Goal: Task Accomplishment & Management: Complete application form

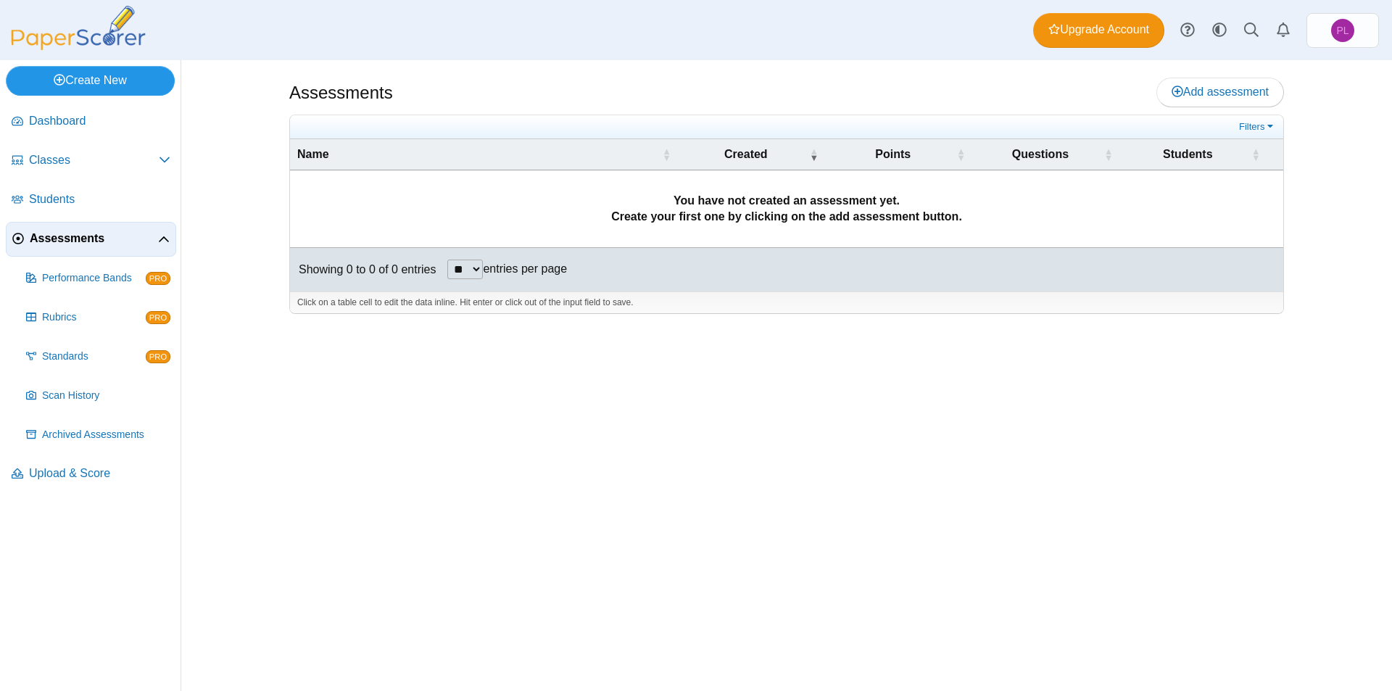
click at [122, 82] on link "Create New" at bounding box center [90, 80] width 169 height 29
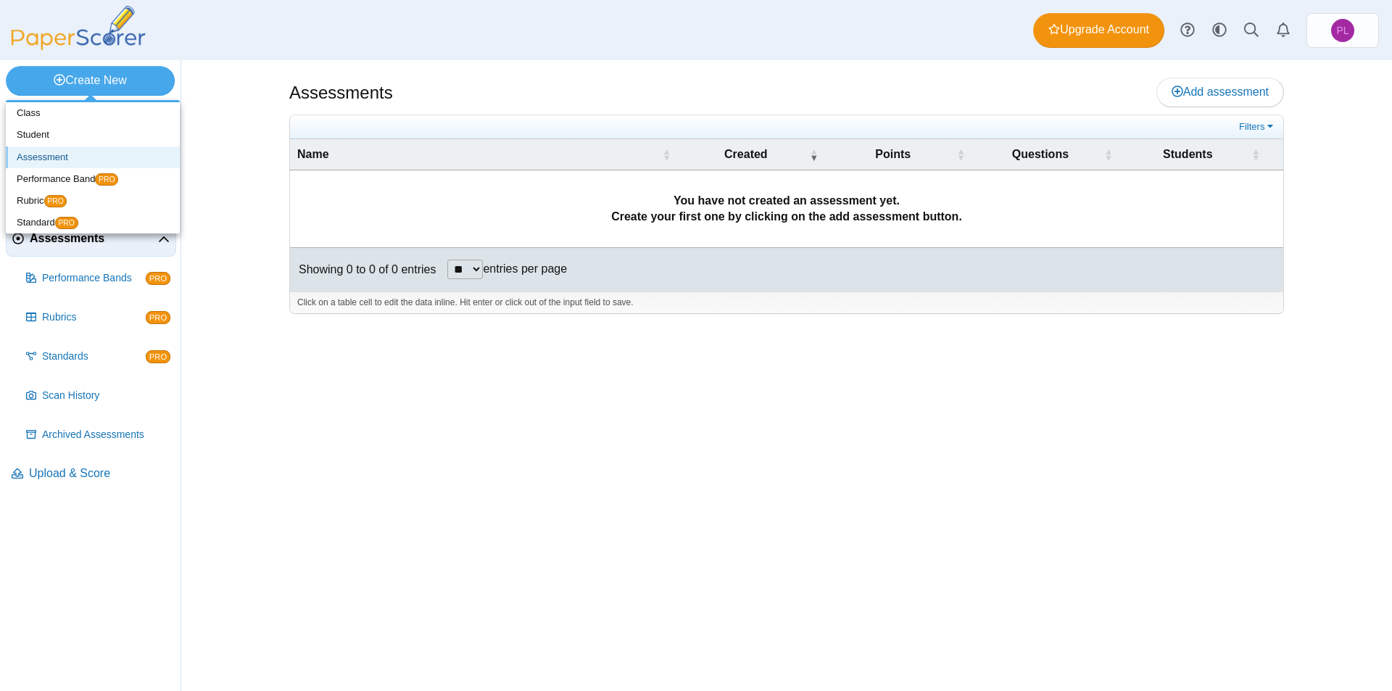
click at [93, 149] on link "Assessment" at bounding box center [93, 157] width 174 height 22
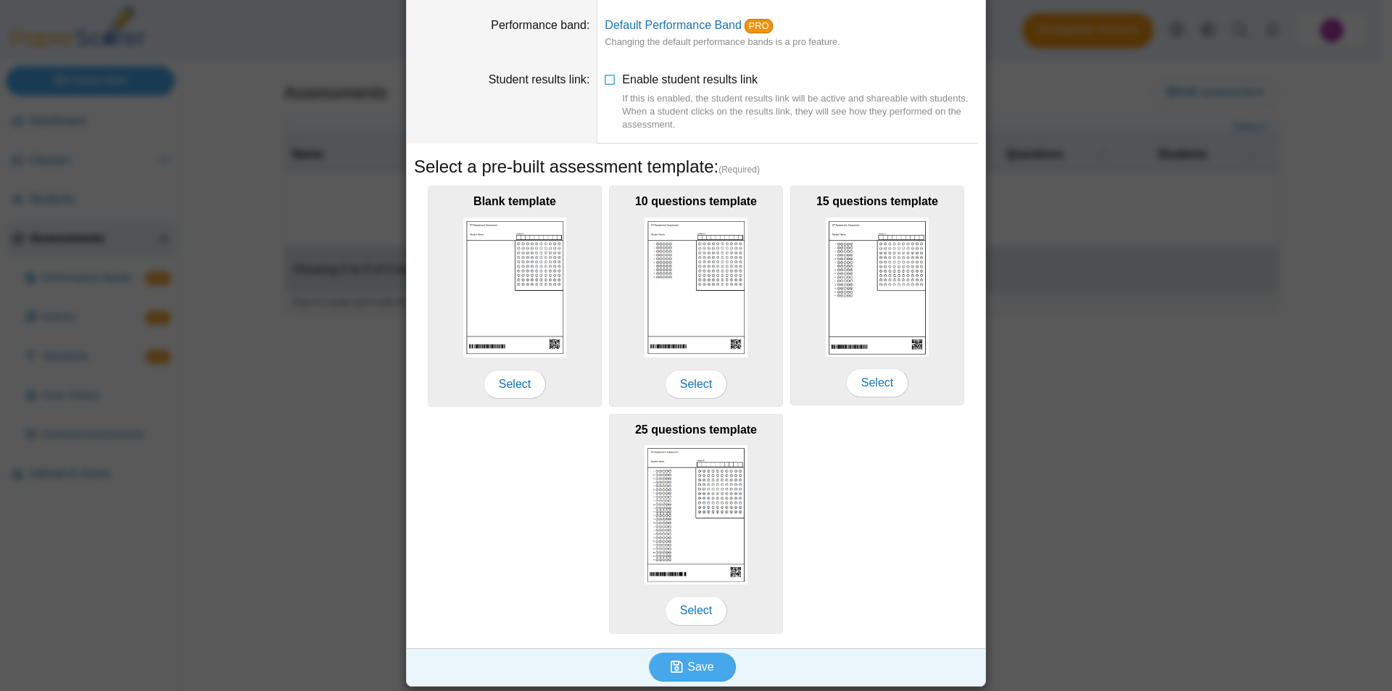
scroll to position [112, 0]
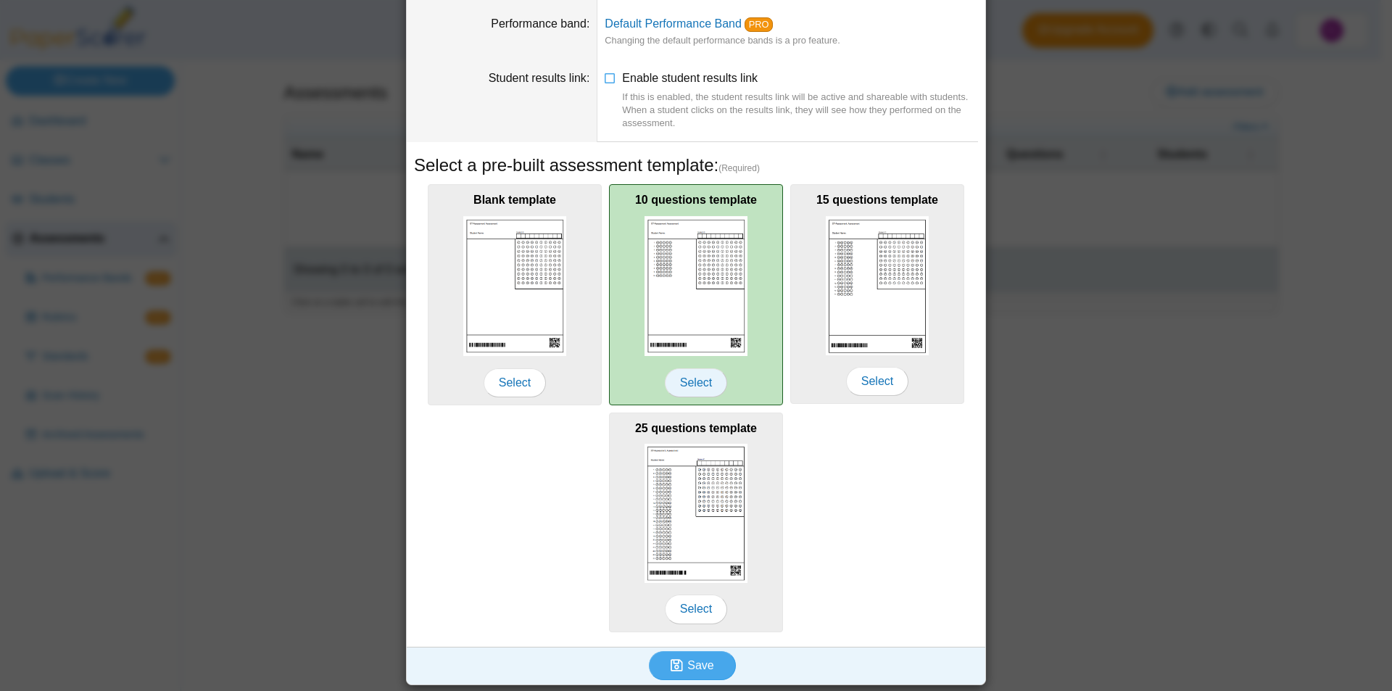
click at [695, 381] on span "Select" at bounding box center [696, 382] width 62 height 29
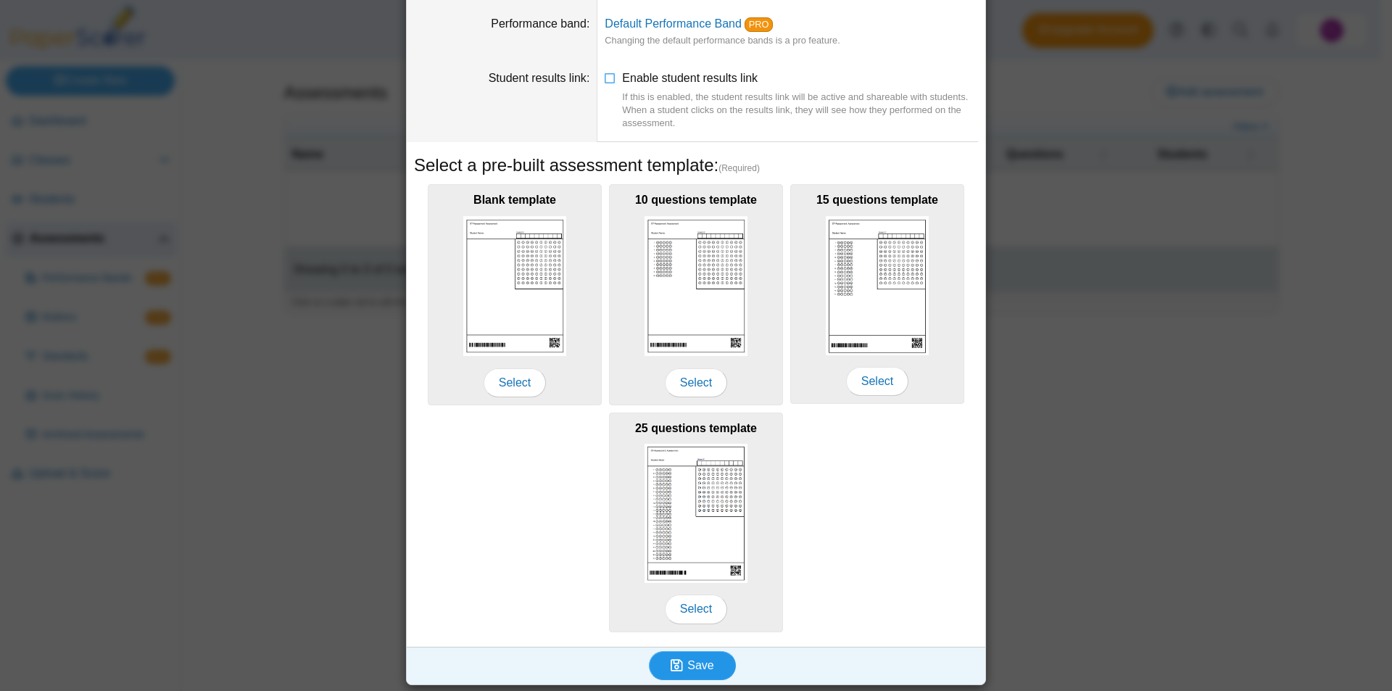
drag, startPoint x: 695, startPoint y: 667, endPoint x: 862, endPoint y: 599, distance: 180.2
click at [867, 594] on div "Name (Required) Performance band Default Performance Band PRO Changing the defa…" at bounding box center [696, 317] width 579 height 735
click at [700, 674] on button "Save" at bounding box center [692, 665] width 87 height 29
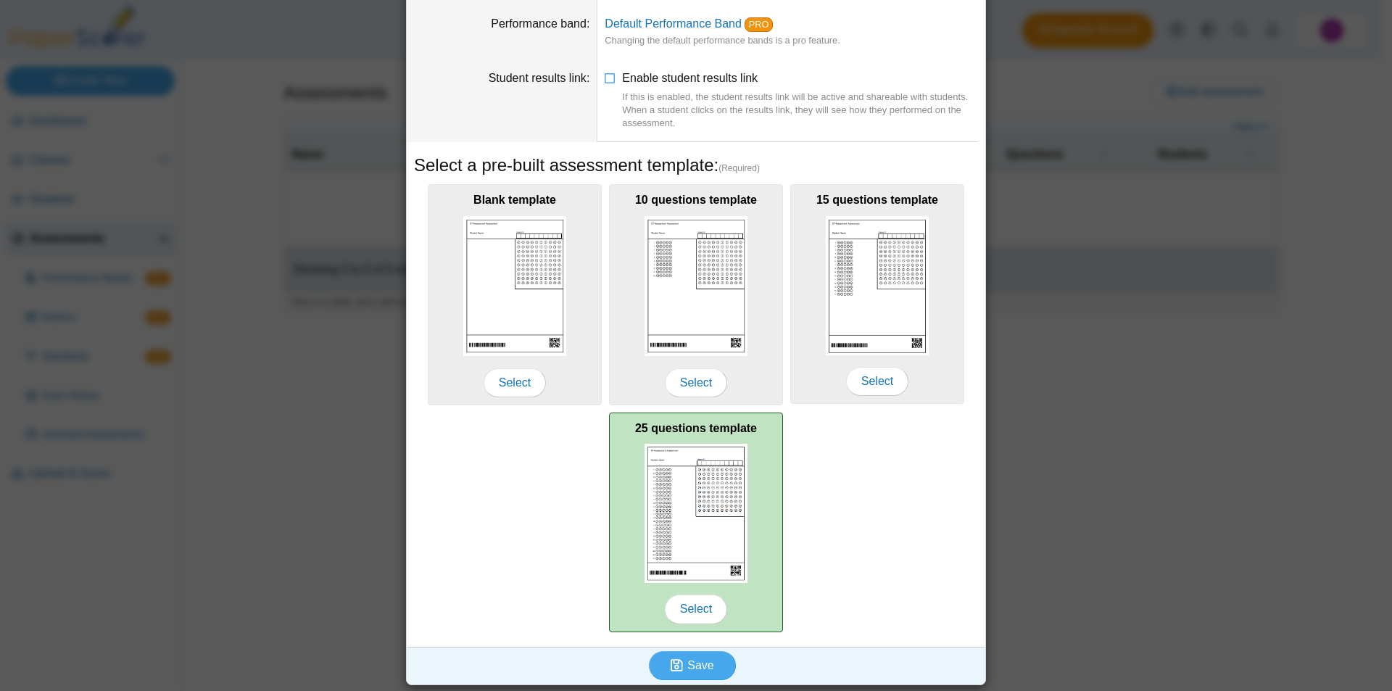
scroll to position [1, 0]
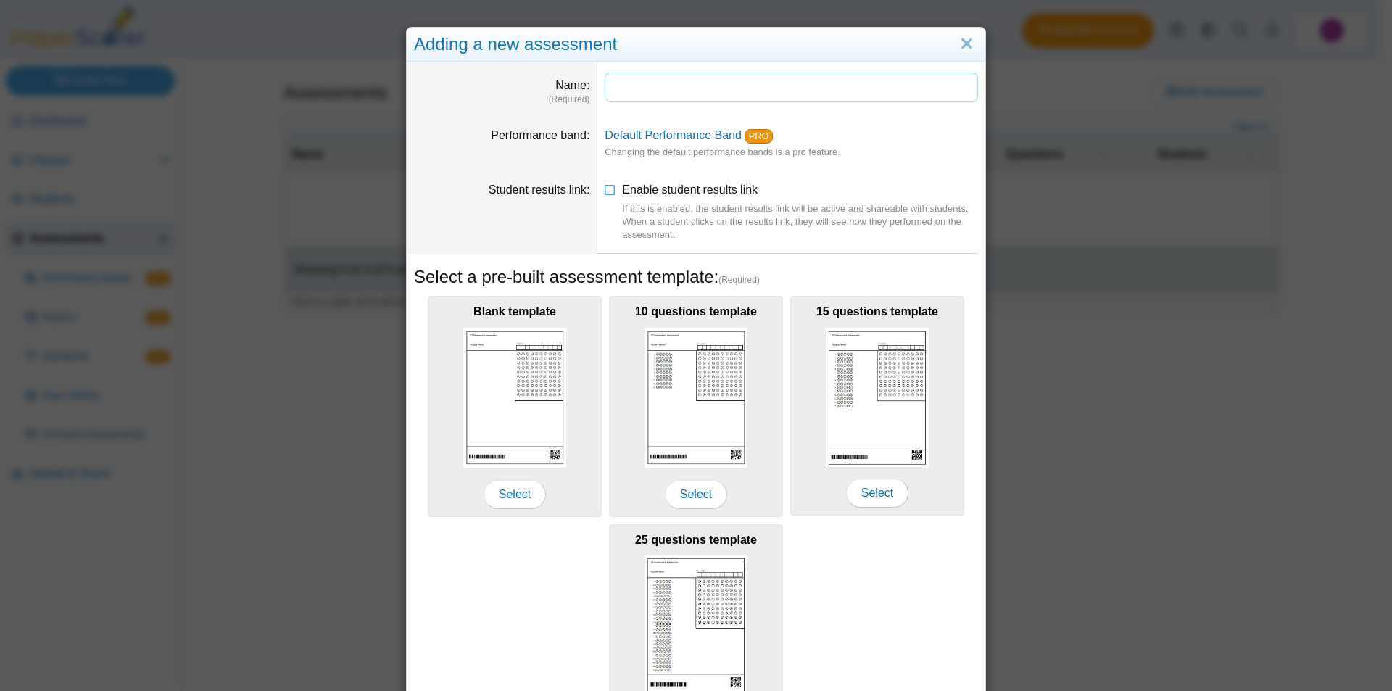
click at [650, 84] on input "Name" at bounding box center [791, 87] width 373 height 29
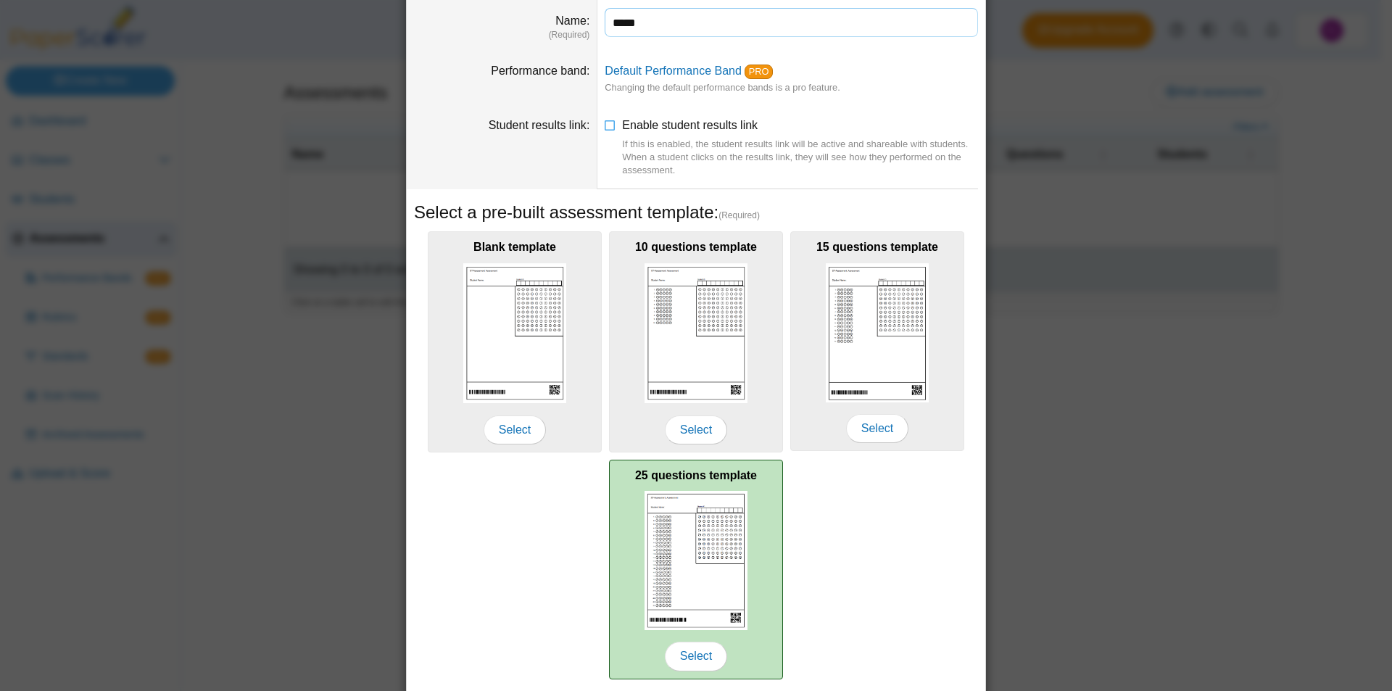
scroll to position [112, 0]
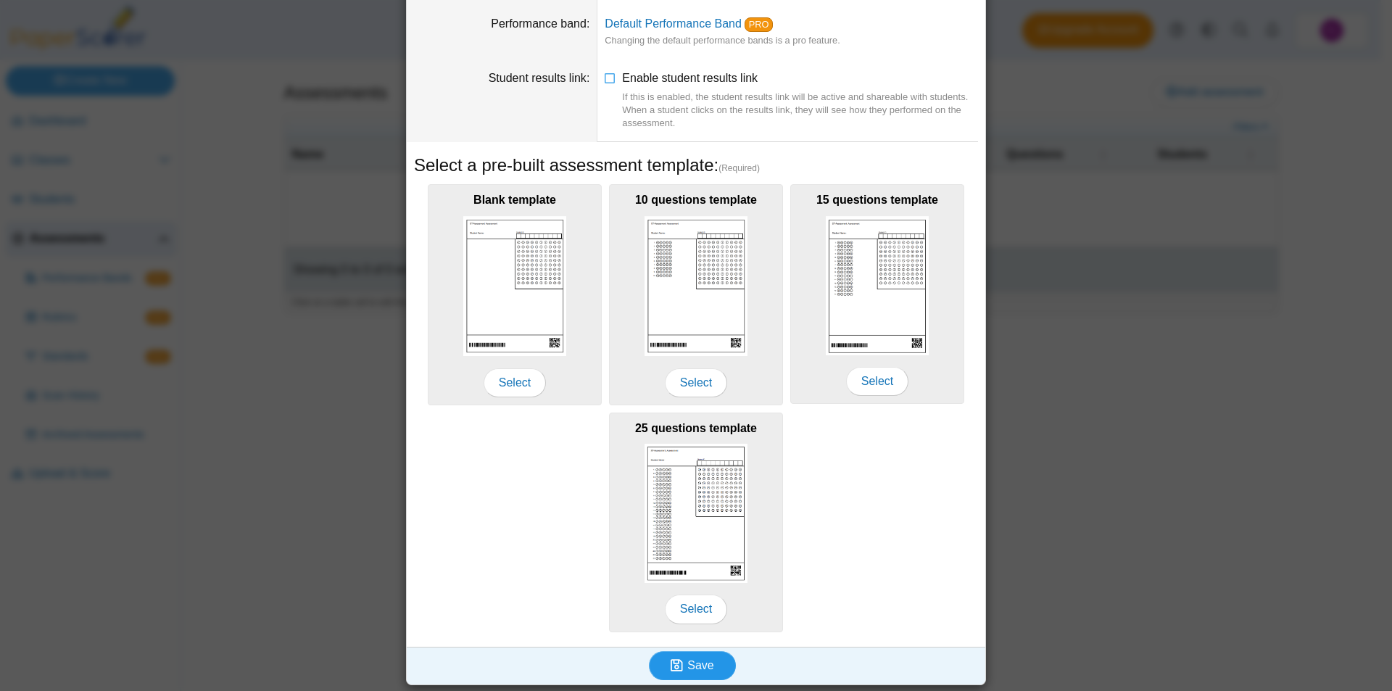
type input "*****"
click at [703, 659] on span "Save" at bounding box center [700, 665] width 26 height 12
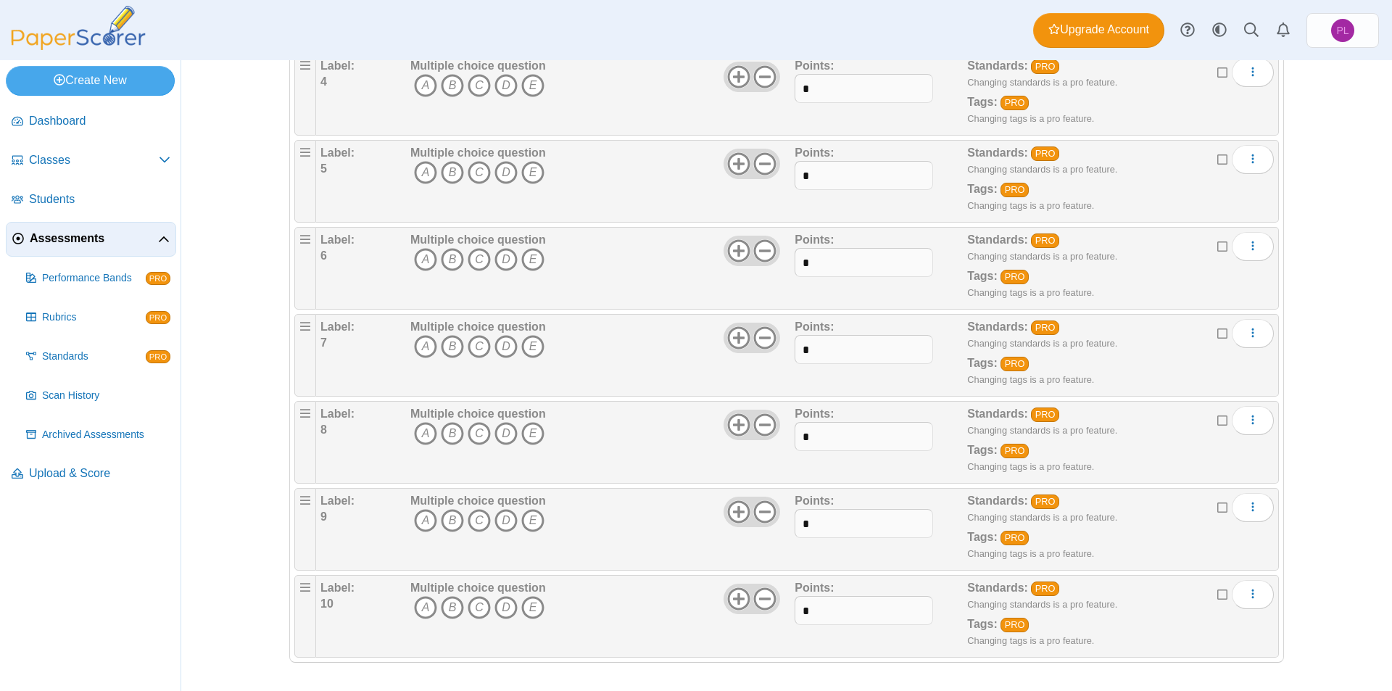
scroll to position [58, 0]
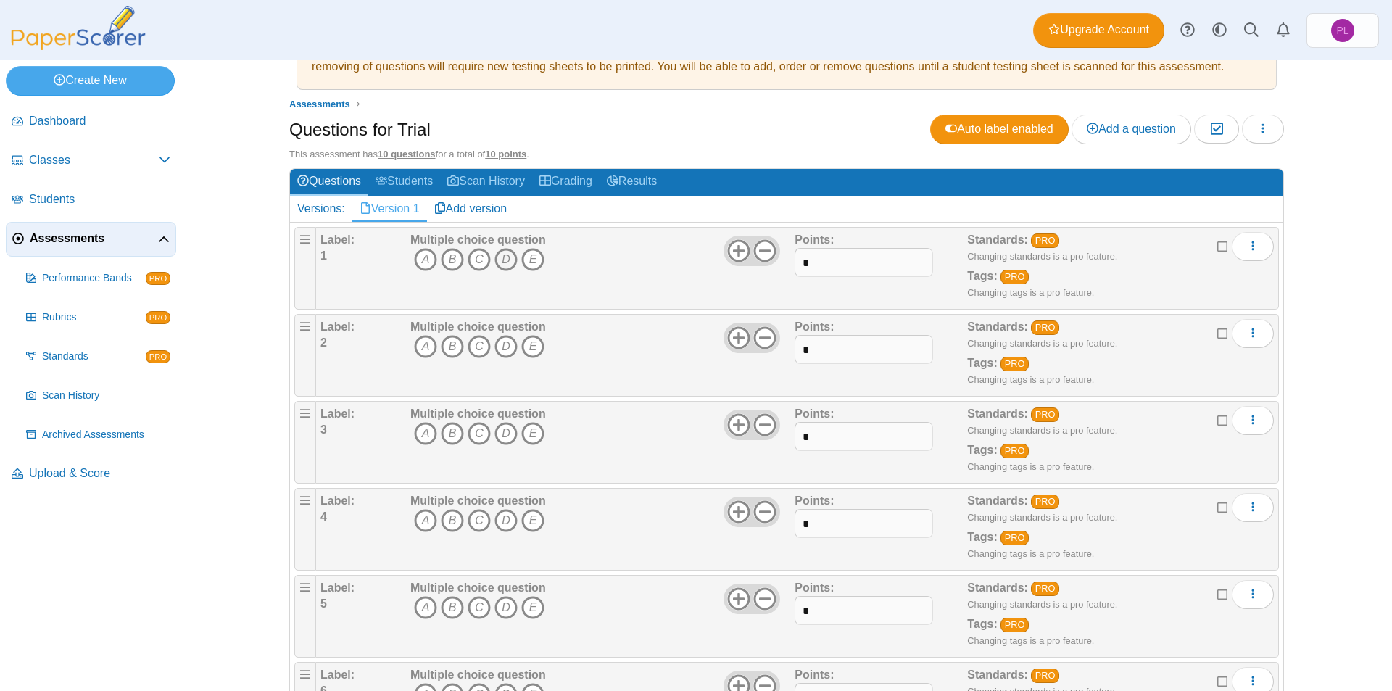
click at [500, 257] on icon "D" at bounding box center [505, 259] width 23 height 23
click at [447, 347] on icon "B" at bounding box center [452, 346] width 23 height 23
click at [475, 437] on icon "C" at bounding box center [479, 433] width 23 height 23
click at [529, 518] on icon "E" at bounding box center [532, 520] width 23 height 23
click at [734, 257] on icon at bounding box center [738, 250] width 23 height 23
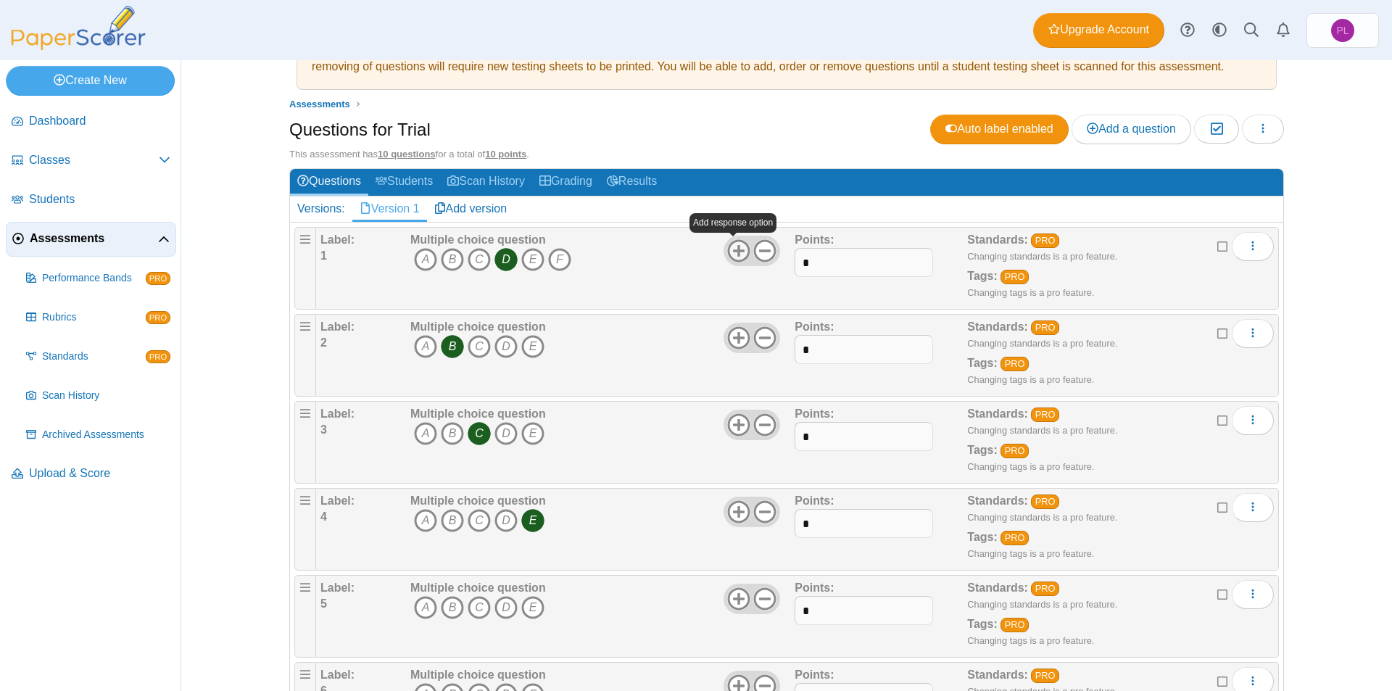
click at [733, 257] on icon at bounding box center [738, 250] width 23 height 23
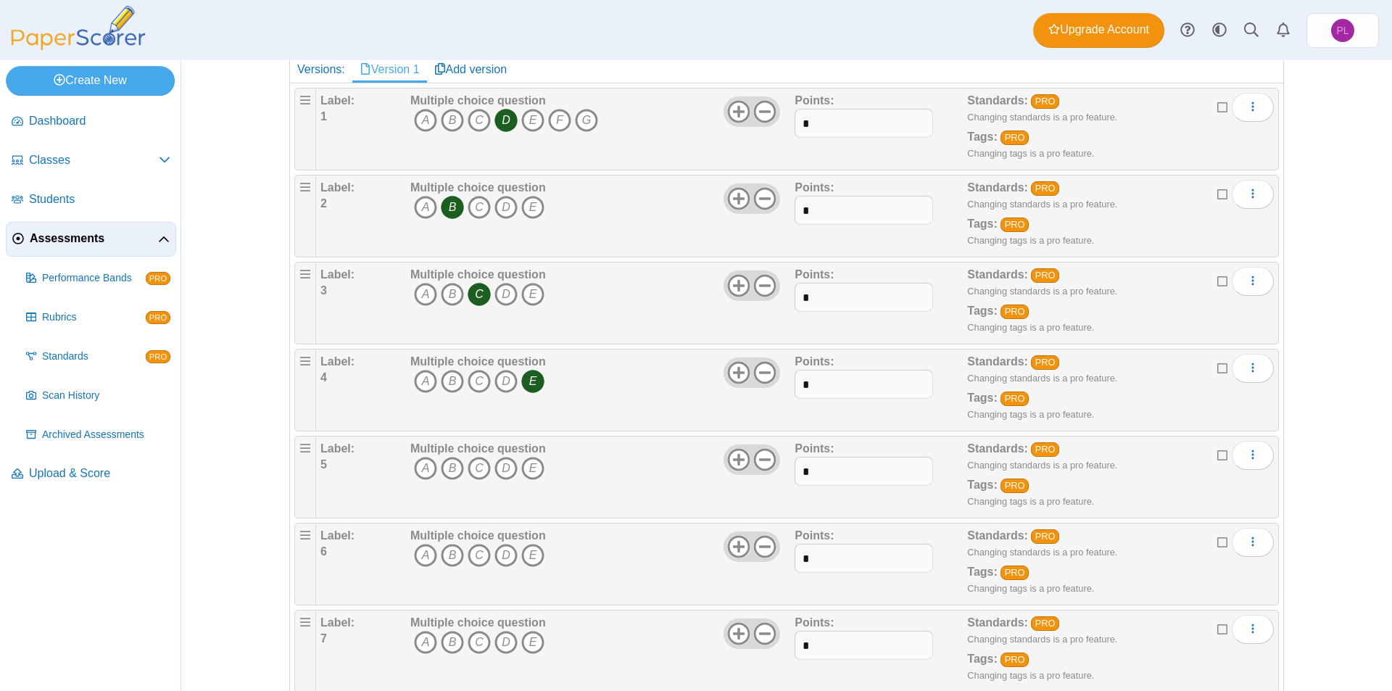
scroll to position [203, 0]
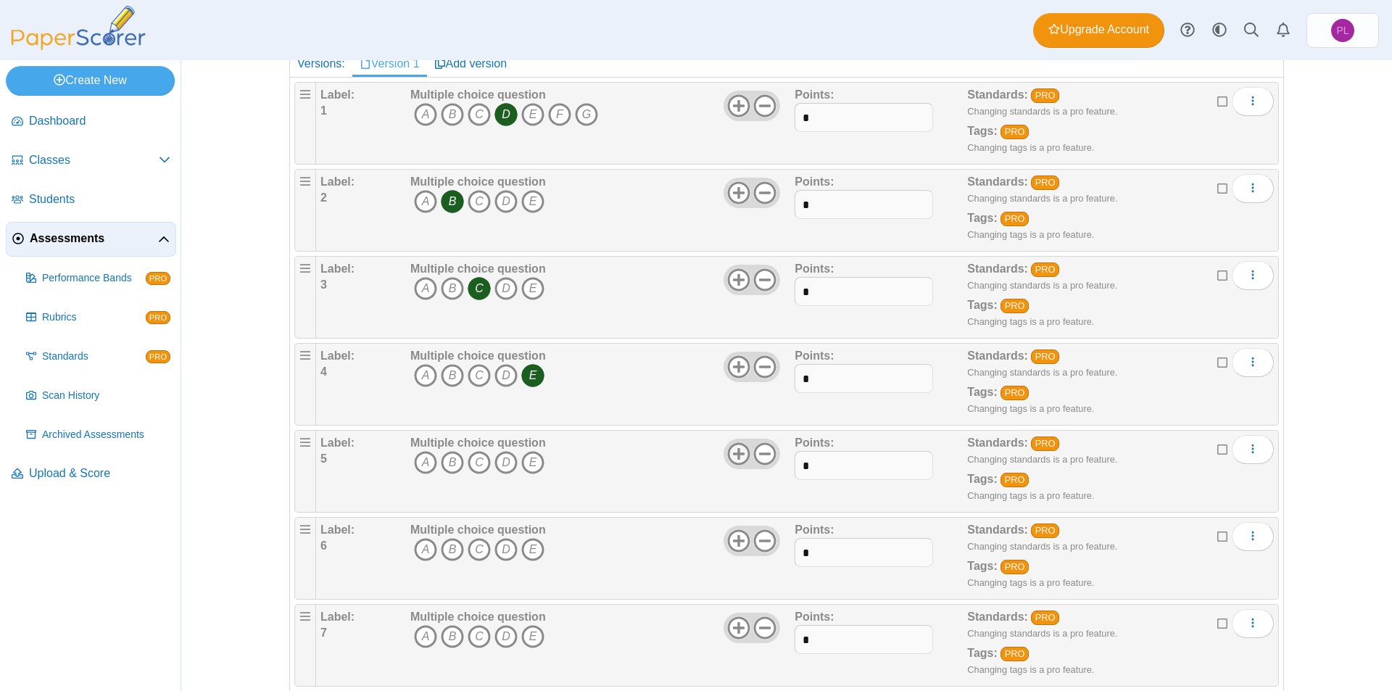
click at [729, 458] on icon at bounding box center [738, 453] width 23 height 23
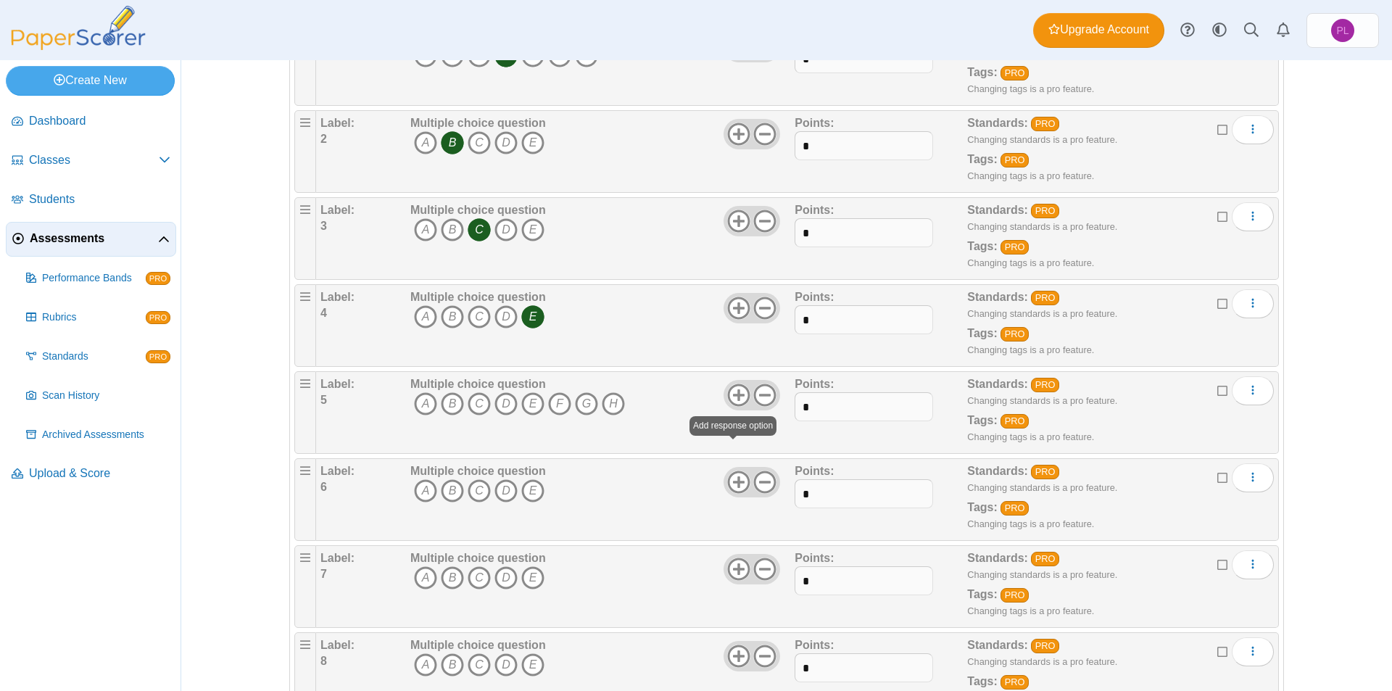
scroll to position [348, 0]
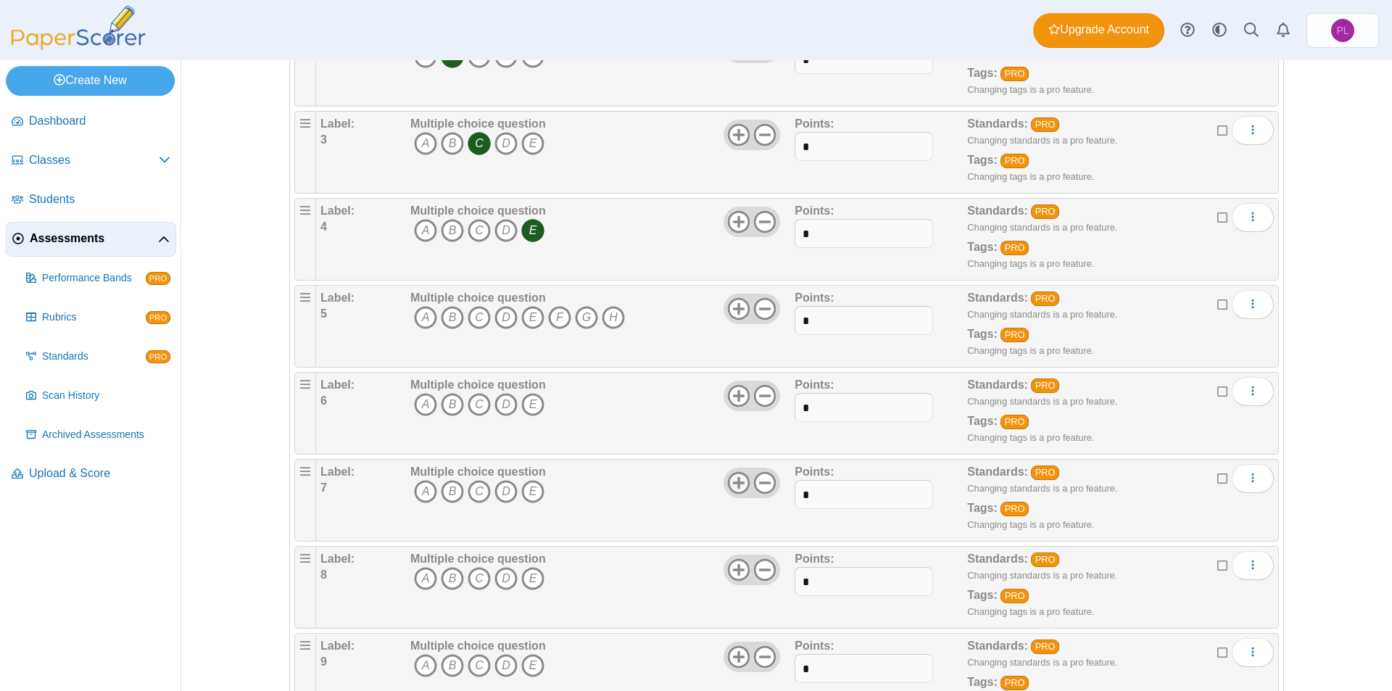
click at [734, 485] on use at bounding box center [738, 482] width 22 height 22
click at [769, 567] on use at bounding box center [765, 569] width 22 height 22
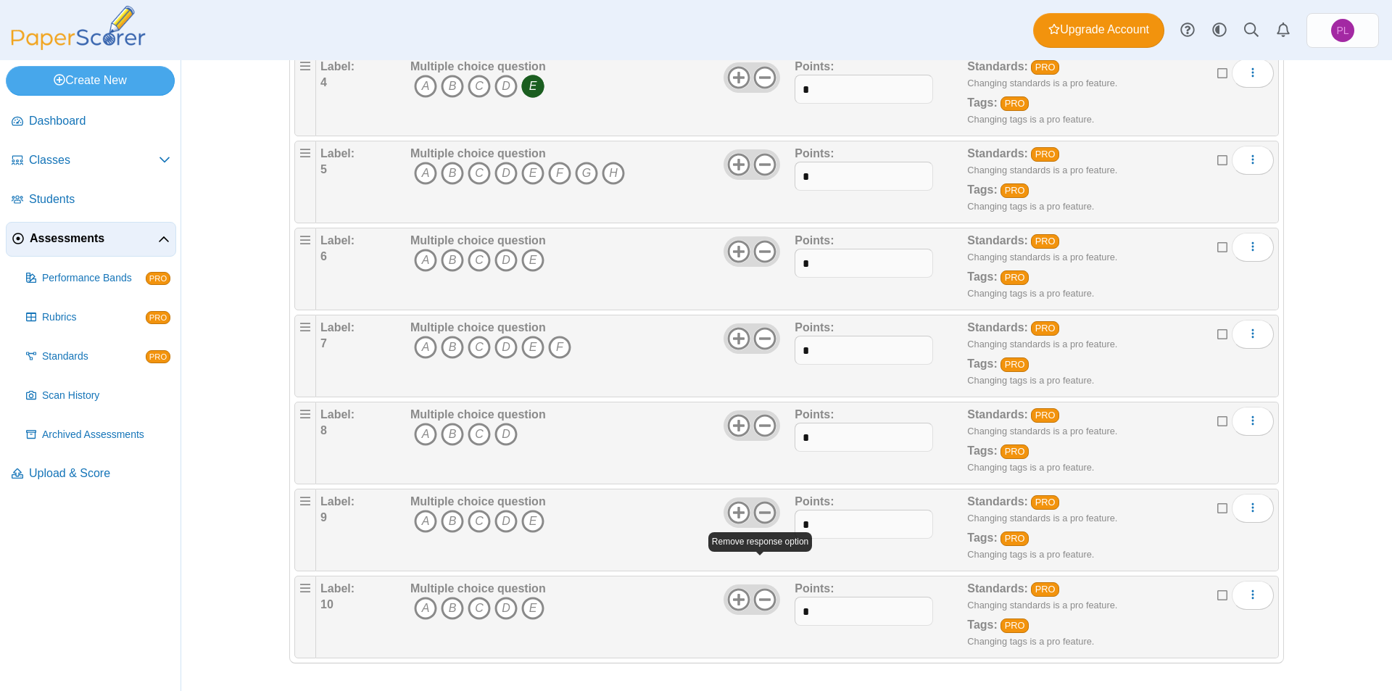
scroll to position [493, 0]
click at [764, 513] on icon at bounding box center [764, 511] width 23 height 23
click at [737, 600] on icon at bounding box center [738, 598] width 23 height 23
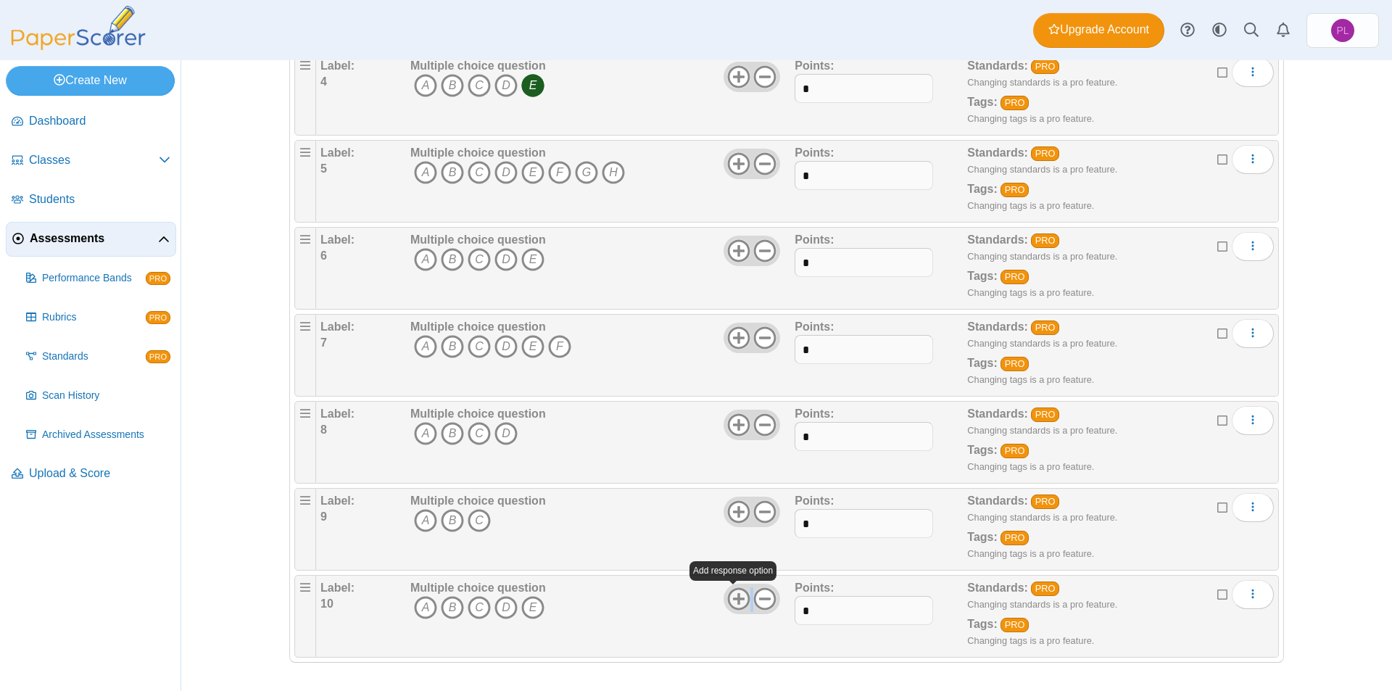
click at [737, 600] on icon at bounding box center [738, 598] width 23 height 23
click at [735, 600] on icon at bounding box center [738, 598] width 23 height 23
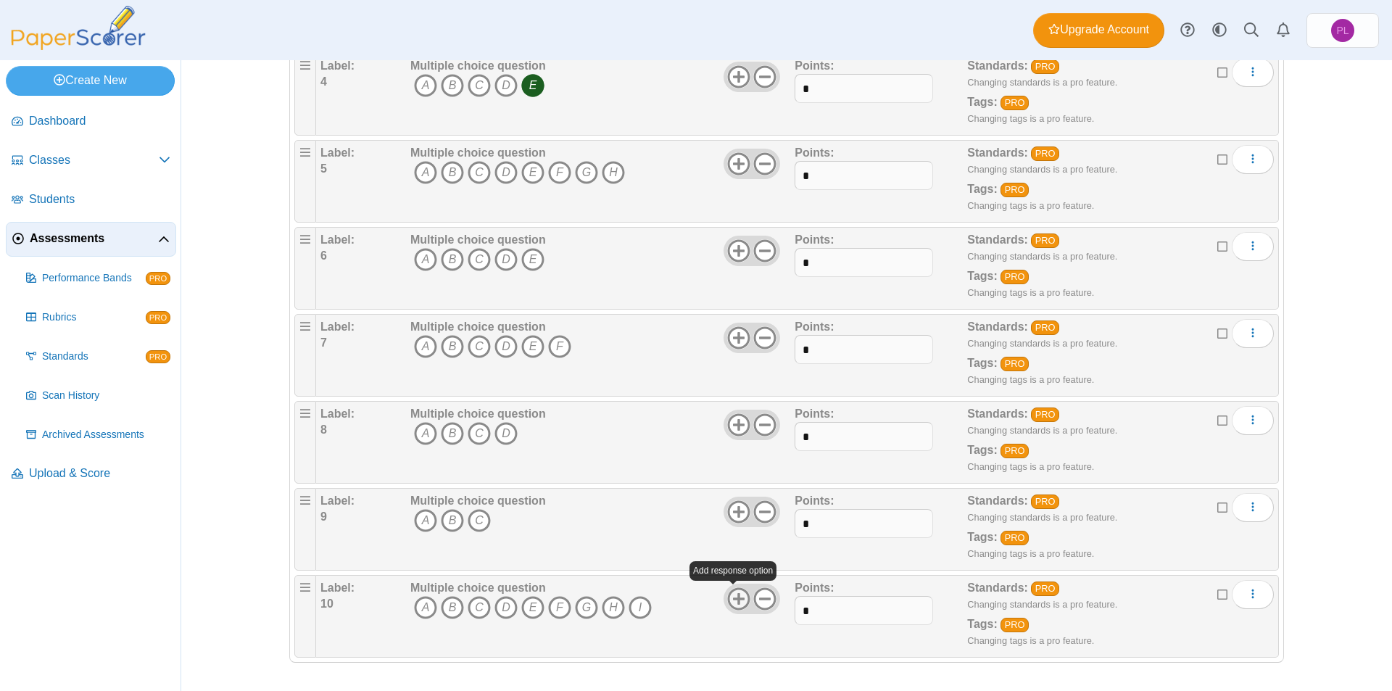
click at [734, 600] on use at bounding box center [738, 598] width 22 height 22
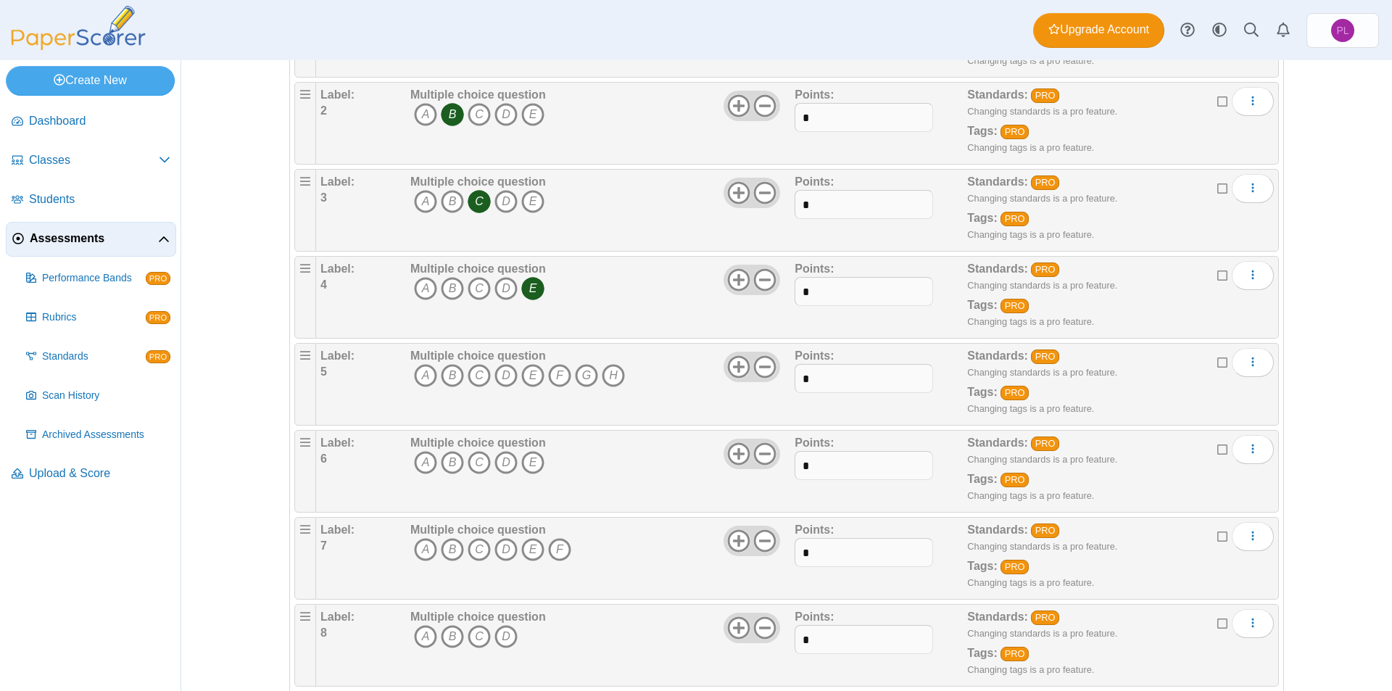
scroll to position [276, 0]
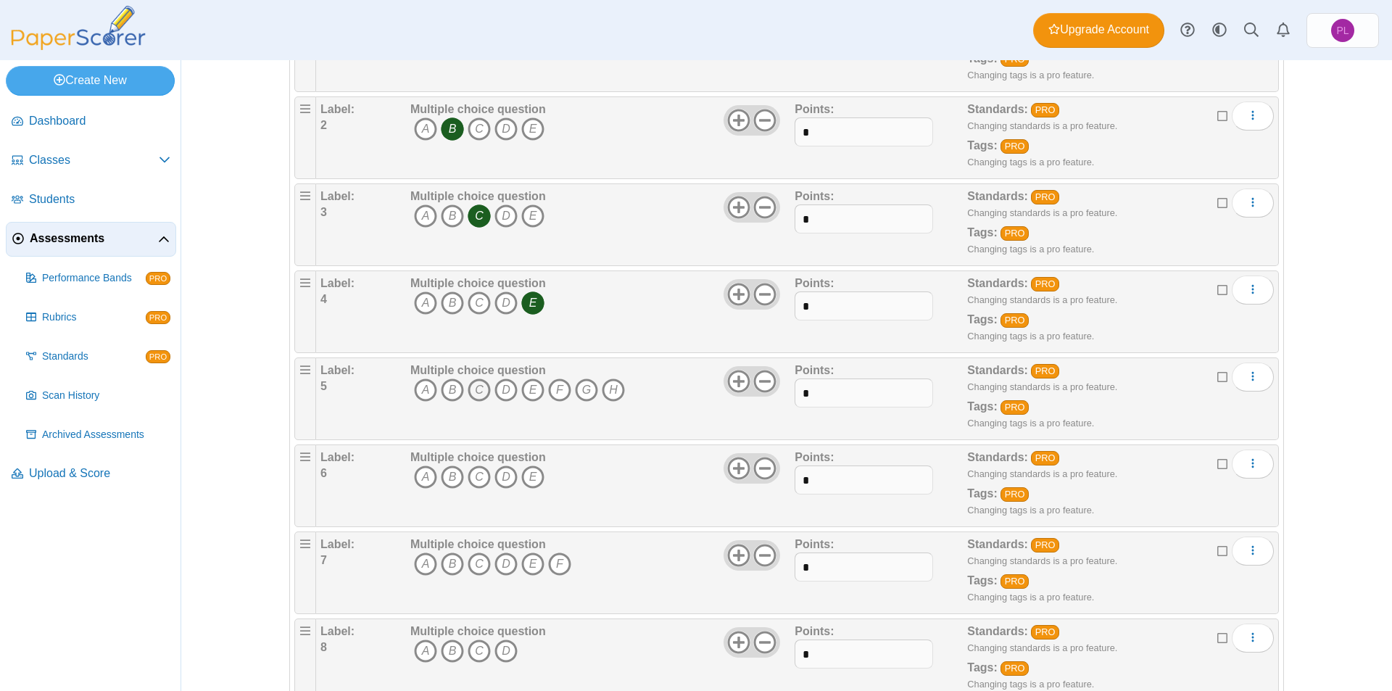
click at [471, 392] on icon "C" at bounding box center [479, 389] width 23 height 23
click at [433, 479] on span "A B C D E" at bounding box center [478, 478] width 136 height 27
click at [444, 478] on icon "B" at bounding box center [452, 476] width 23 height 23
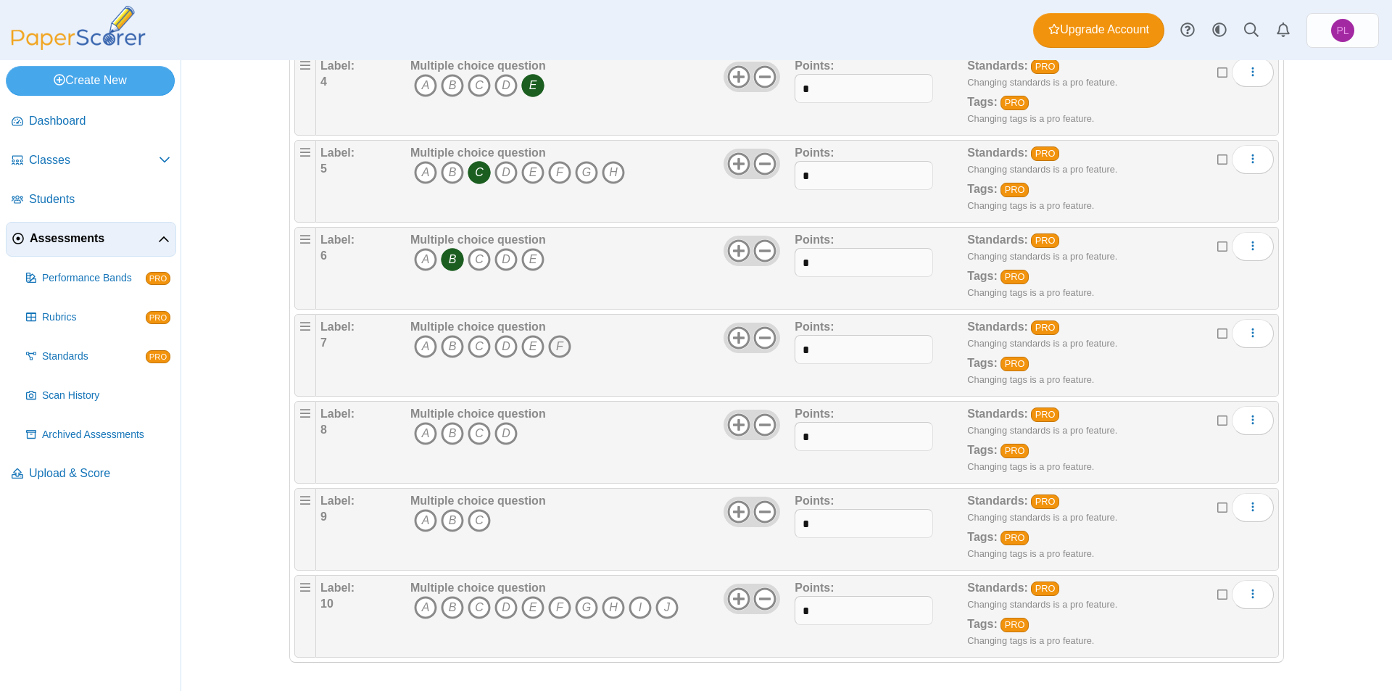
click at [557, 356] on icon "F" at bounding box center [559, 346] width 23 height 23
click at [455, 432] on icon "B" at bounding box center [452, 433] width 23 height 23
click at [476, 519] on icon "C" at bounding box center [479, 520] width 23 height 23
click at [605, 606] on icon "H" at bounding box center [613, 607] width 23 height 23
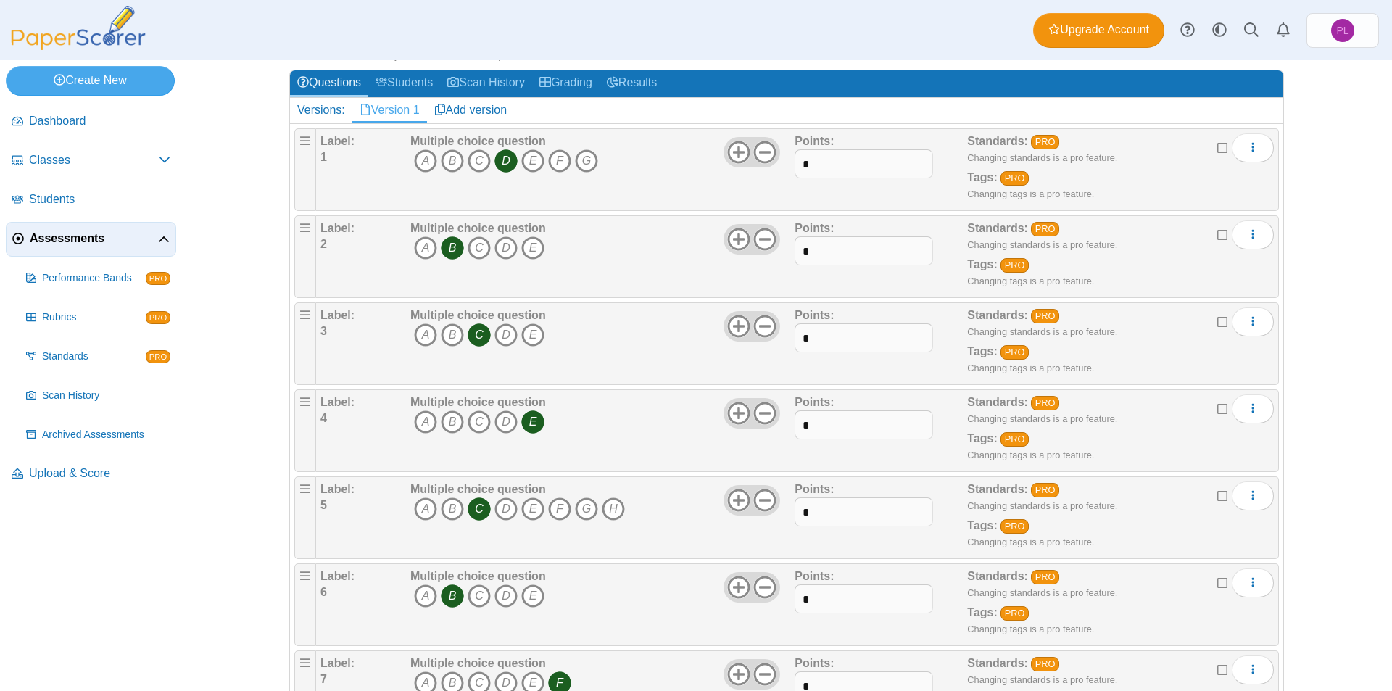
scroll to position [0, 0]
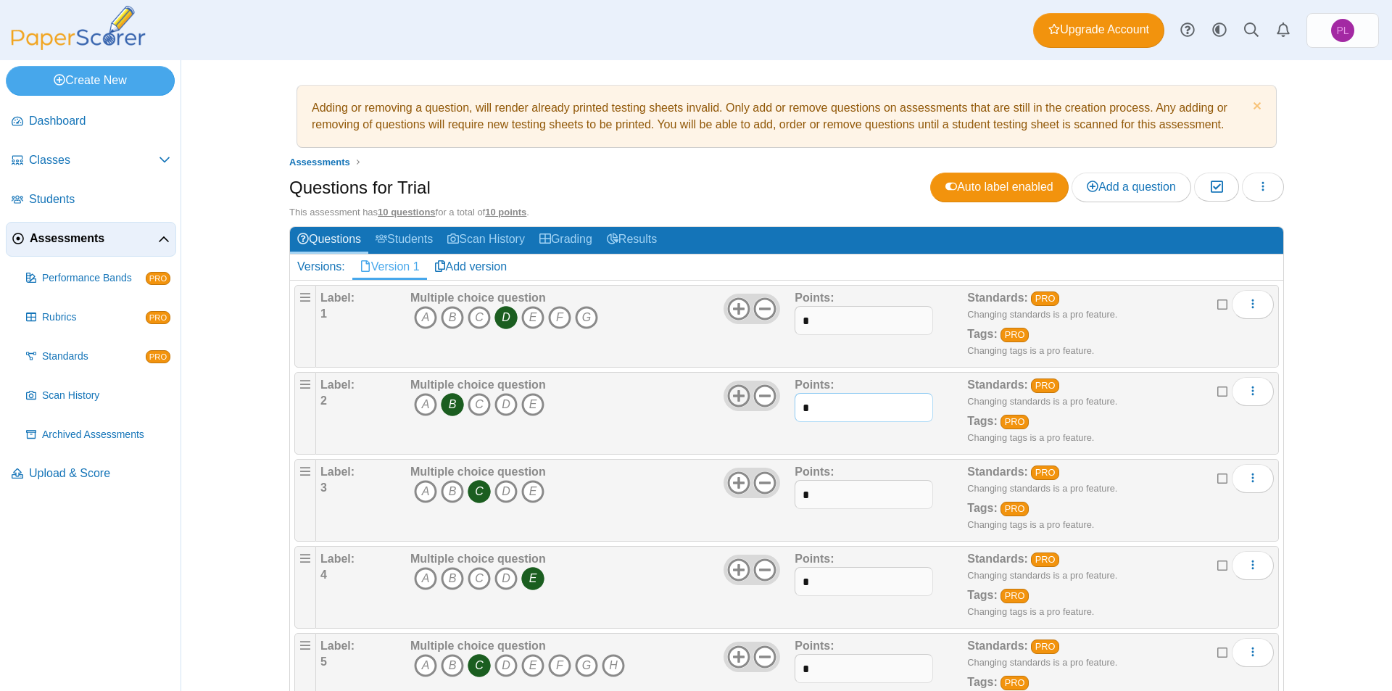
drag, startPoint x: 827, startPoint y: 402, endPoint x: 740, endPoint y: 398, distance: 87.1
click at [740, 398] on div "Label: 2 Multiple choice question A B C D E *" at bounding box center [796, 413] width 953 height 73
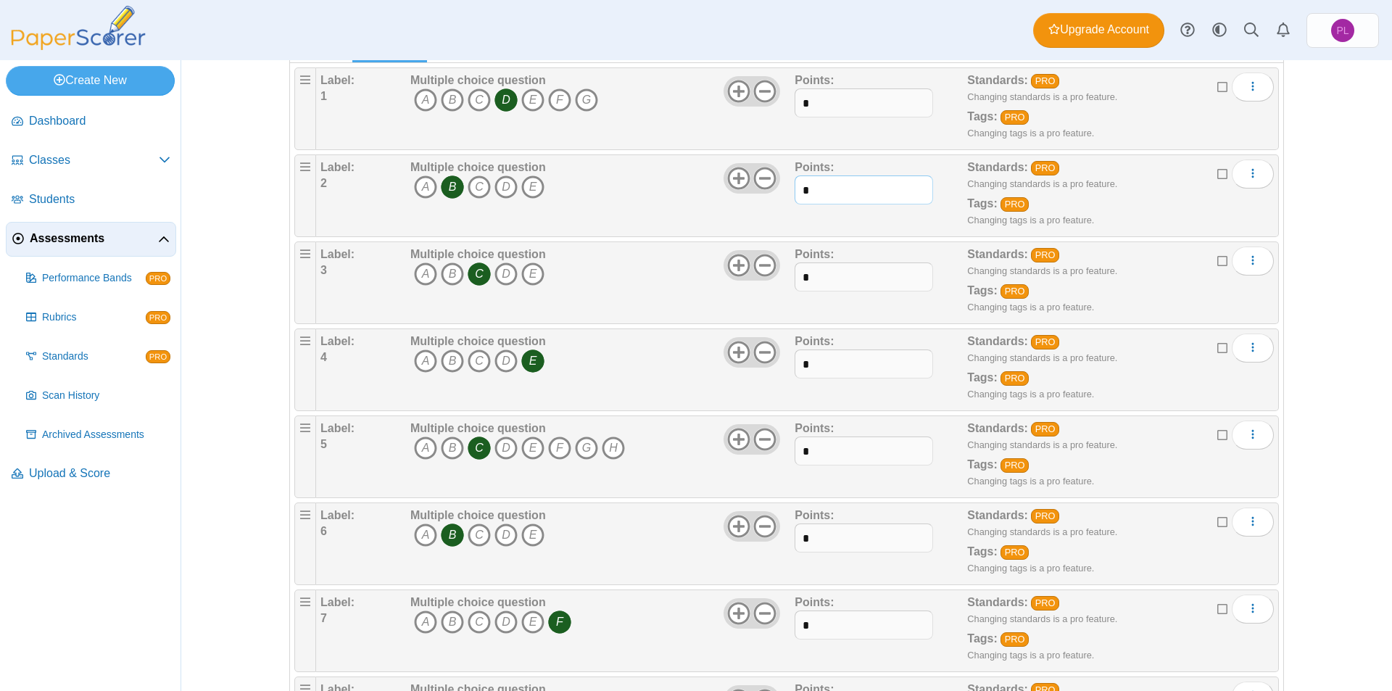
type input "*"
drag, startPoint x: 847, startPoint y: 366, endPoint x: 752, endPoint y: 357, distance: 95.5
click at [752, 357] on div "Label: 4 Multiple choice question A B C D E *" at bounding box center [796, 370] width 953 height 73
drag, startPoint x: 834, startPoint y: 447, endPoint x: 720, endPoint y: 431, distance: 114.8
click at [720, 431] on div "Label: 5 Multiple choice question A B C D E F" at bounding box center [796, 457] width 953 height 73
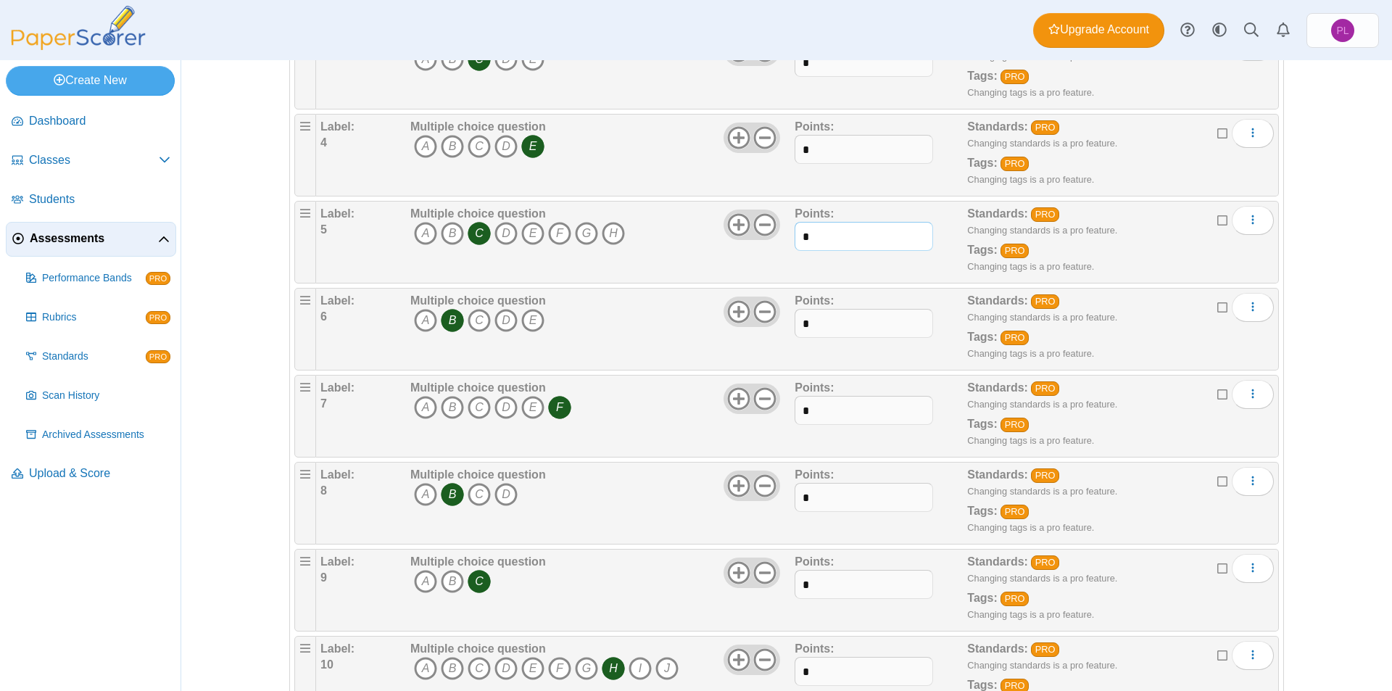
scroll to position [435, 0]
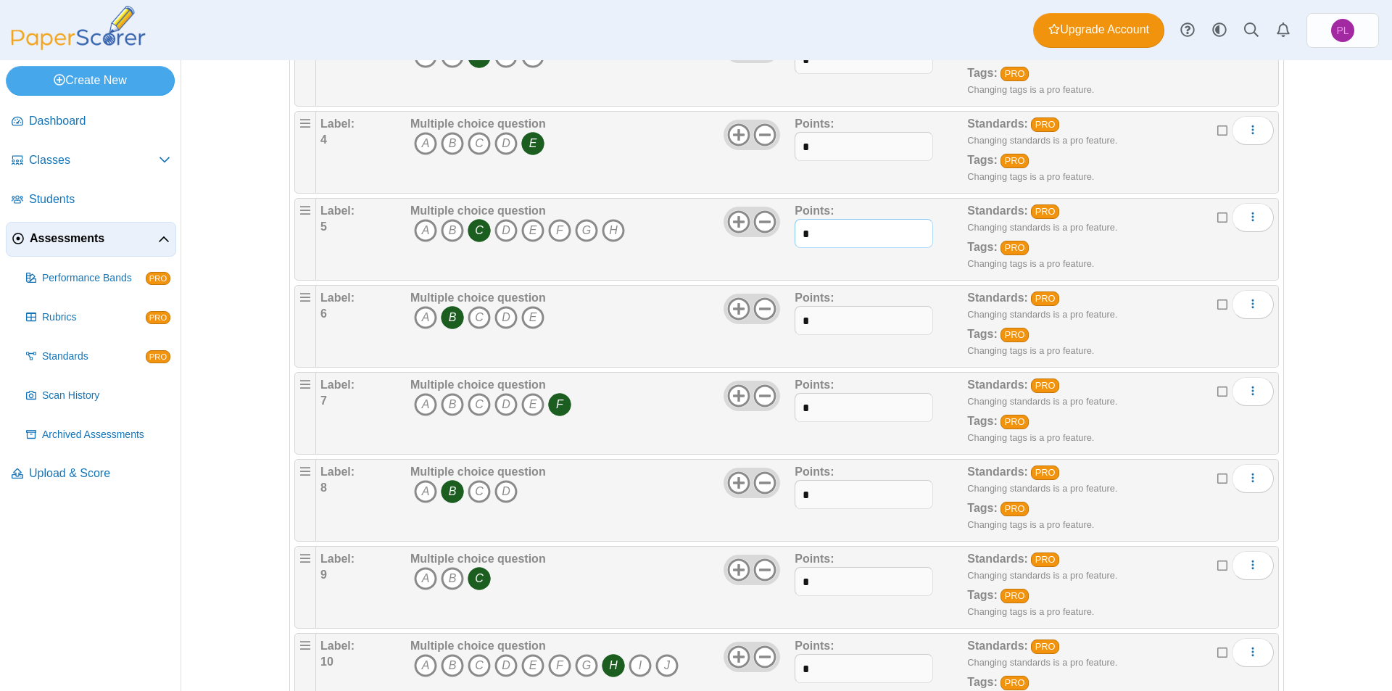
type input "*"
drag, startPoint x: 848, startPoint y: 404, endPoint x: 748, endPoint y: 400, distance: 100.8
click at [748, 400] on div "Label: 7 Multiple choice question A B C D E F" at bounding box center [796, 413] width 953 height 73
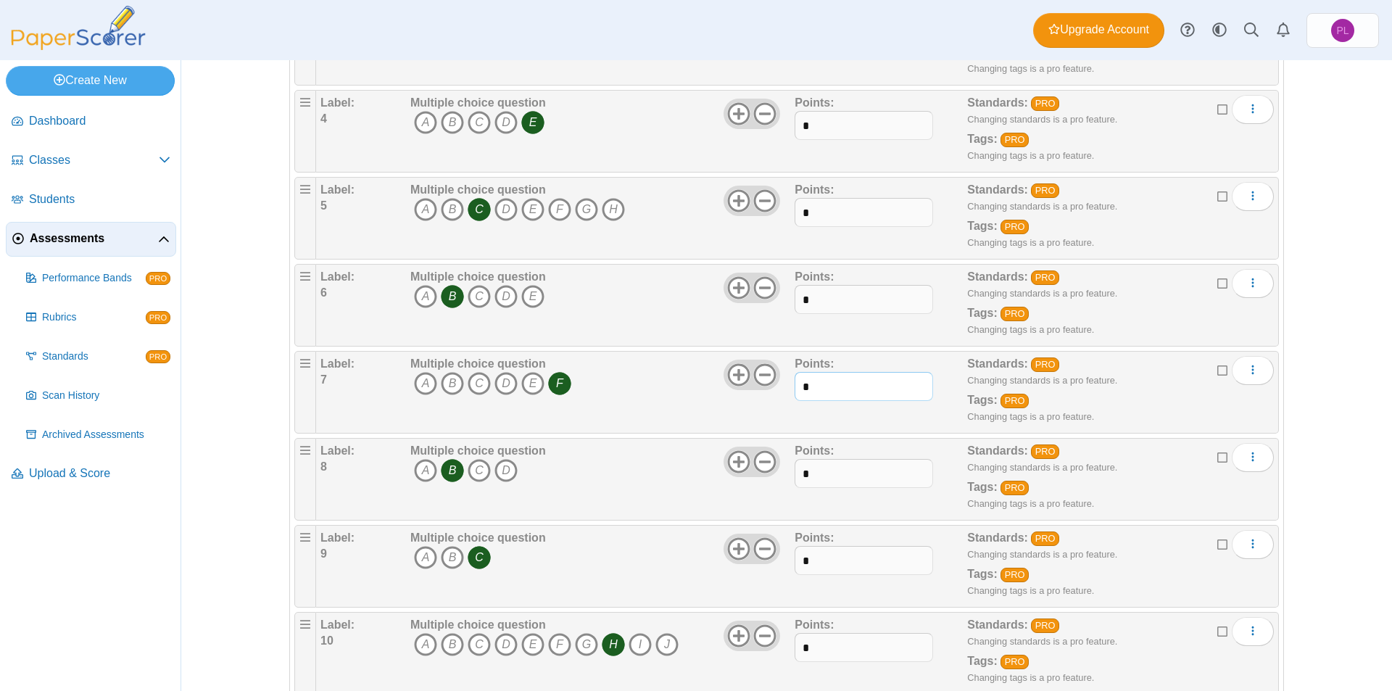
scroll to position [493, 0]
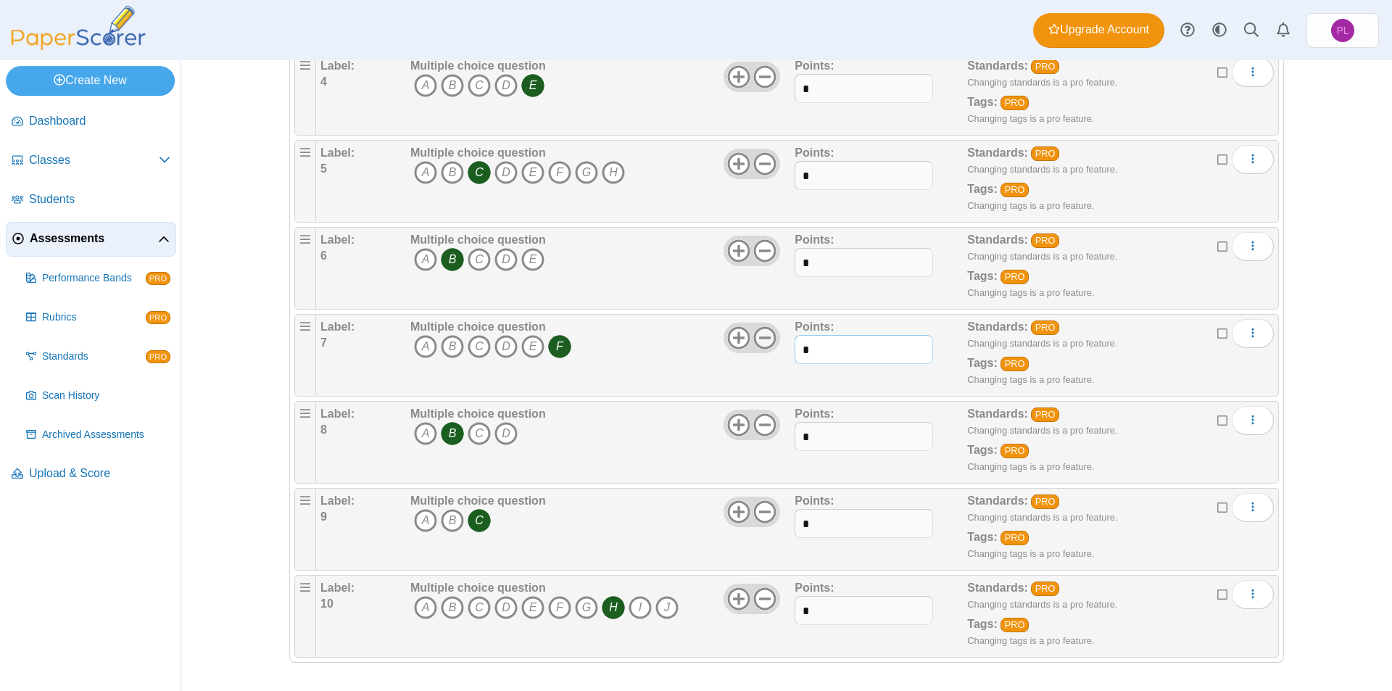
drag, startPoint x: 826, startPoint y: 353, endPoint x: 765, endPoint y: 348, distance: 61.1
click at [765, 348] on div "Label: 7 Multiple choice question A B C D E F" at bounding box center [796, 355] width 953 height 73
type input "*"
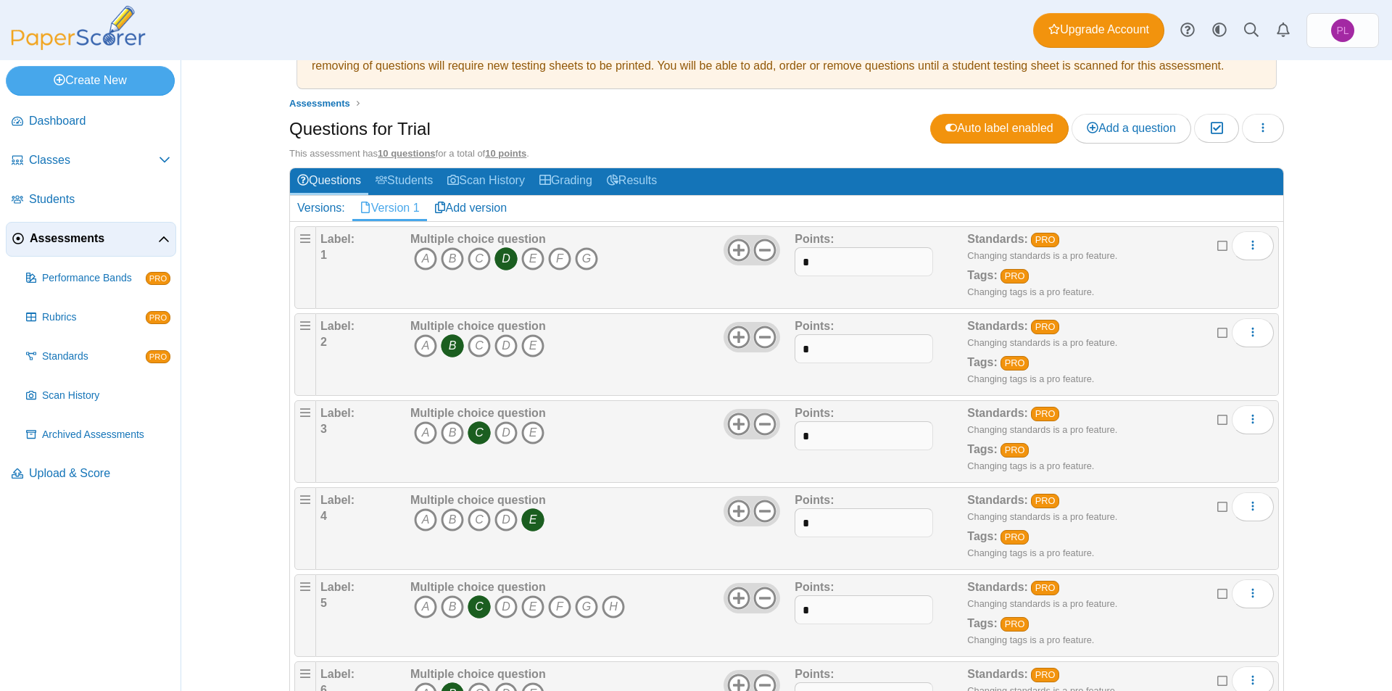
scroll to position [0, 0]
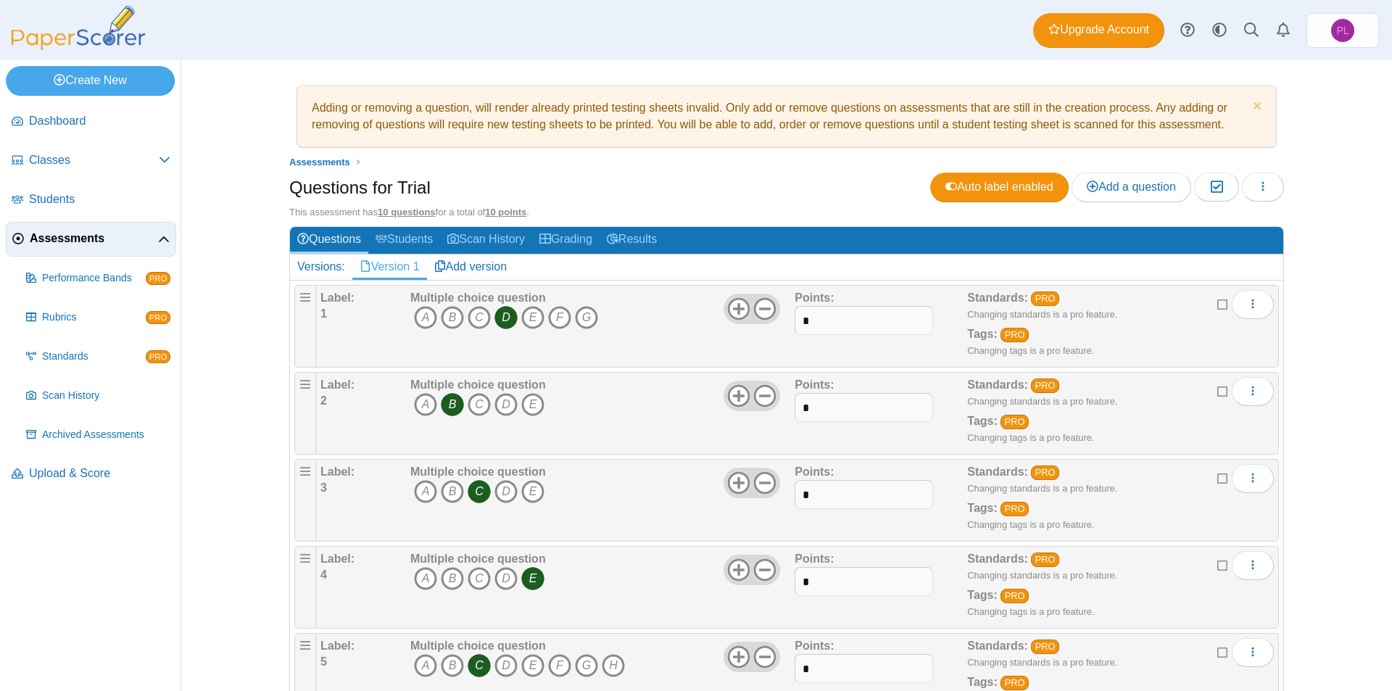
click at [336, 300] on b "Label:" at bounding box center [337, 297] width 34 height 12
click at [341, 315] on div "Label: 1" at bounding box center [363, 326] width 86 height 73
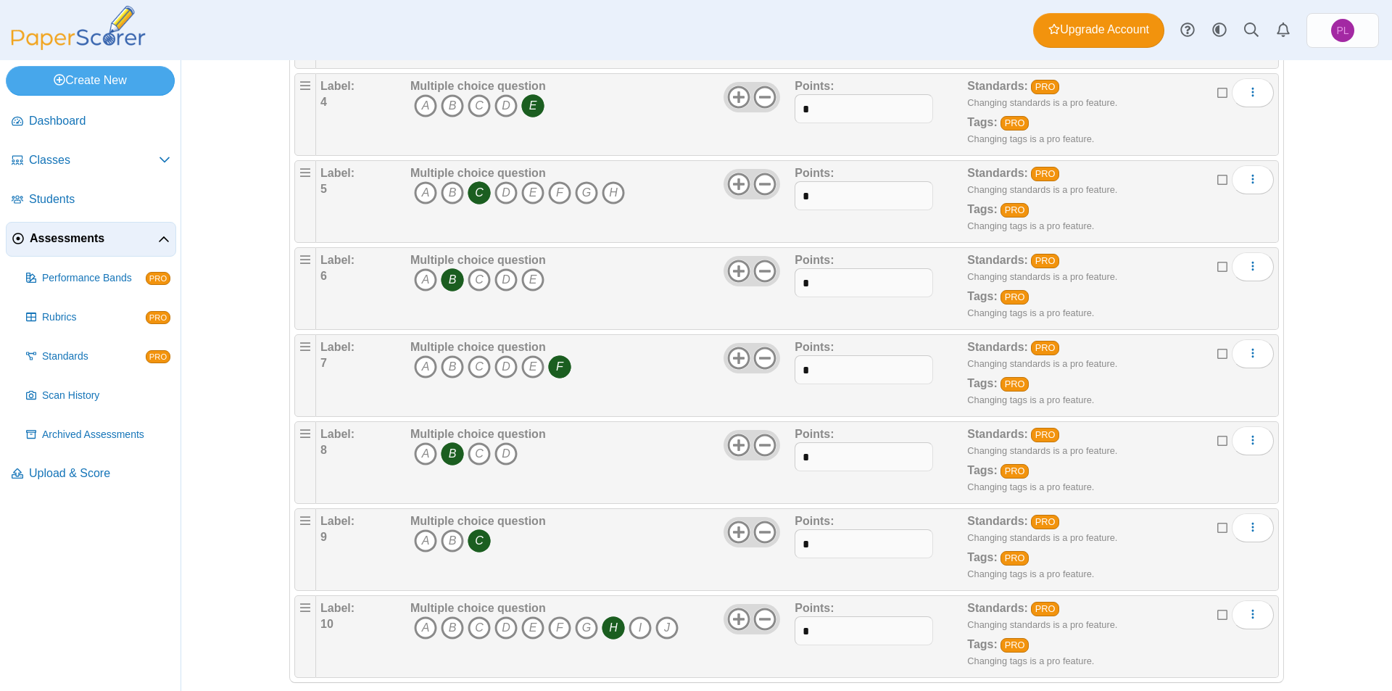
scroll to position [493, 0]
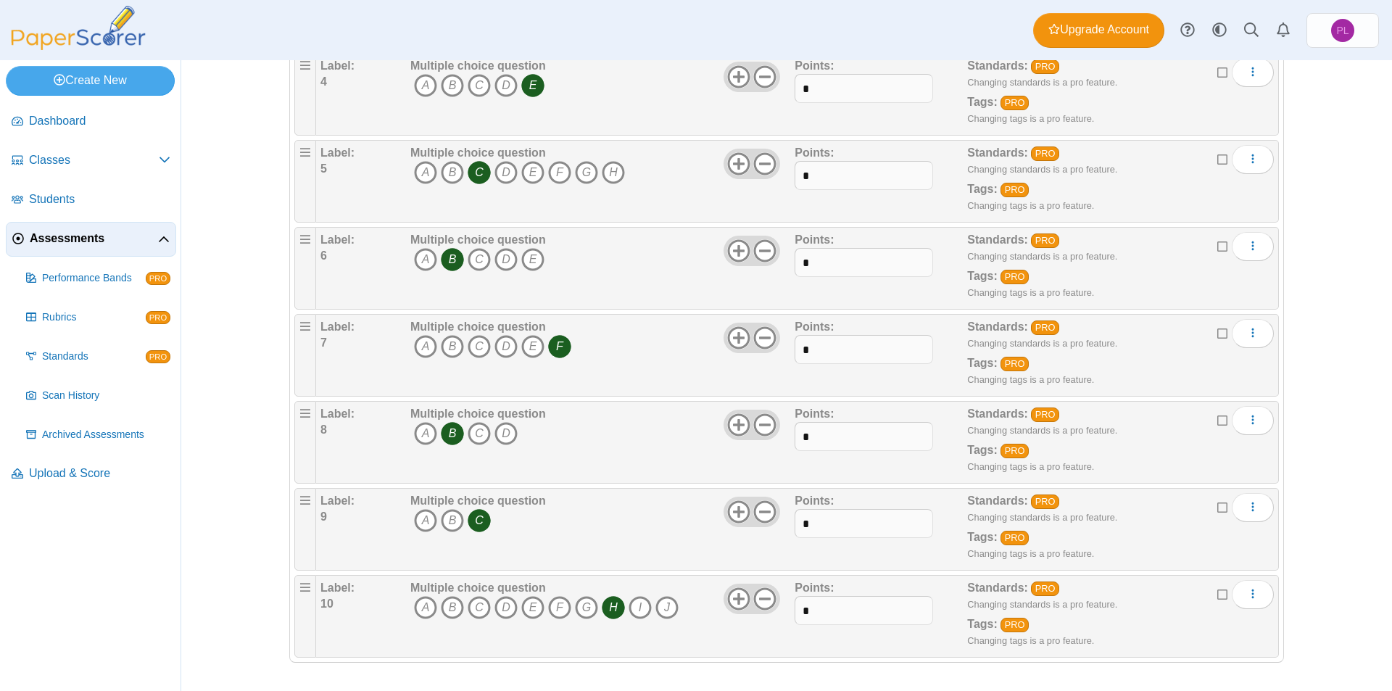
click at [1337, 395] on div "Adding or removing a question, will render already printed testing sheets inval…" at bounding box center [786, 375] width 1211 height 631
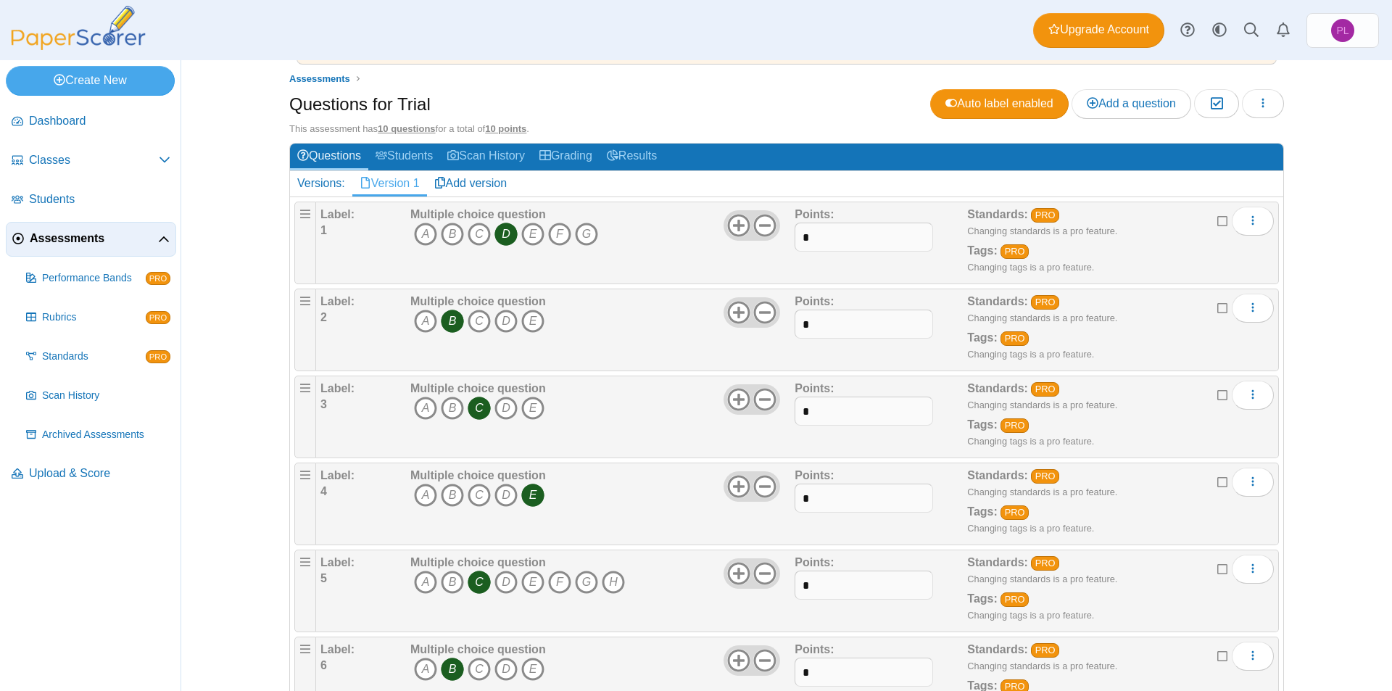
scroll to position [58, 0]
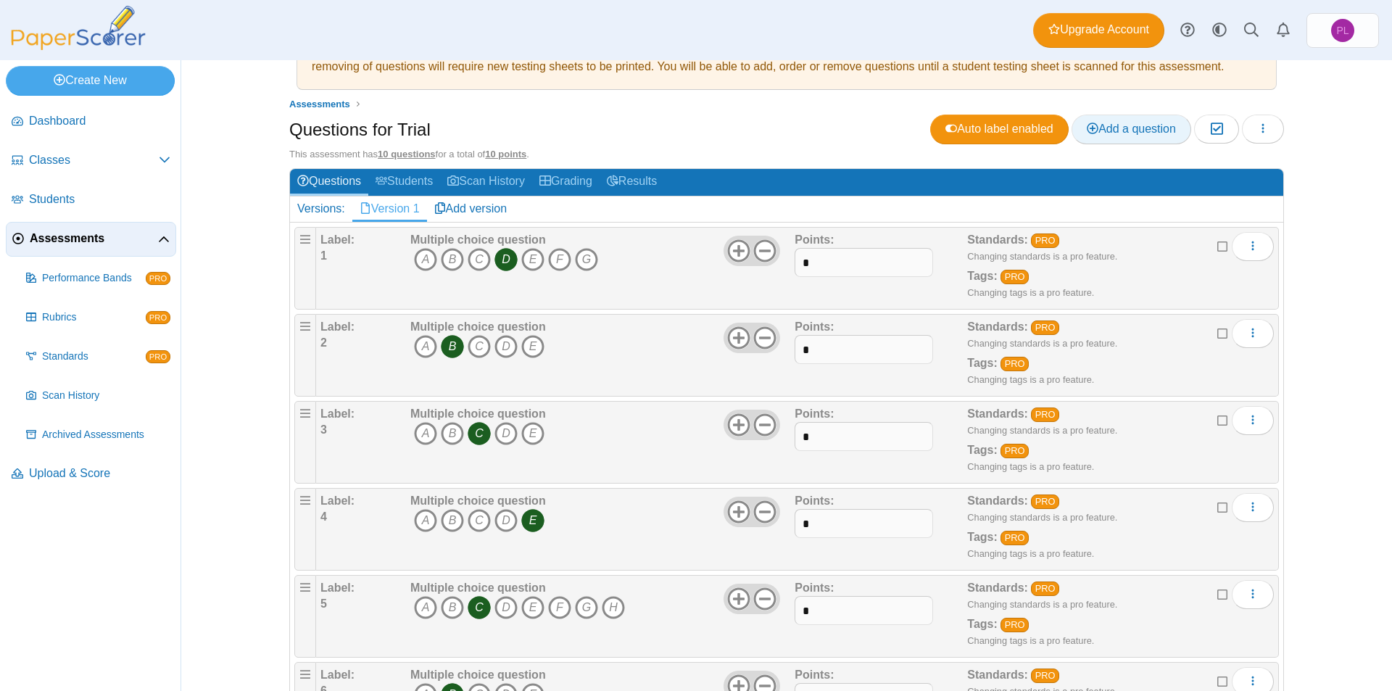
click at [1117, 133] on span "Add a question" at bounding box center [1131, 129] width 89 height 12
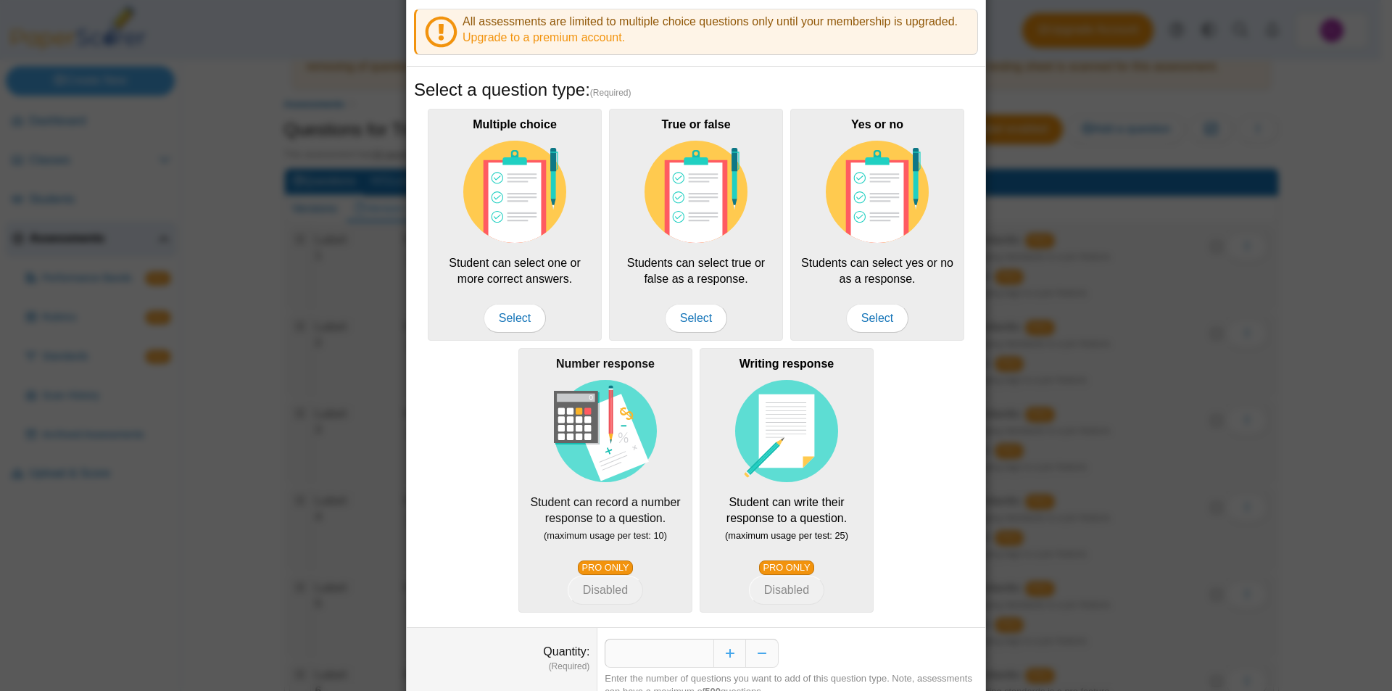
scroll to position [128, 0]
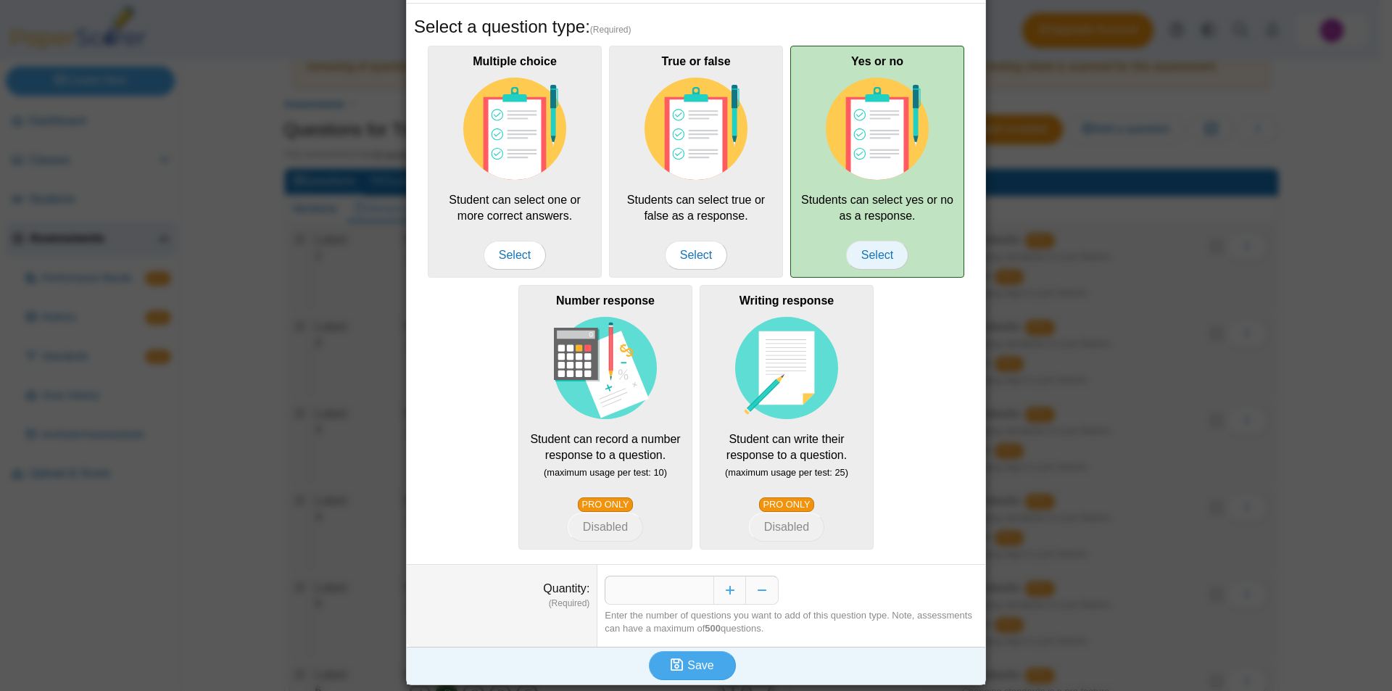
click at [866, 262] on span "Select" at bounding box center [877, 255] width 62 height 29
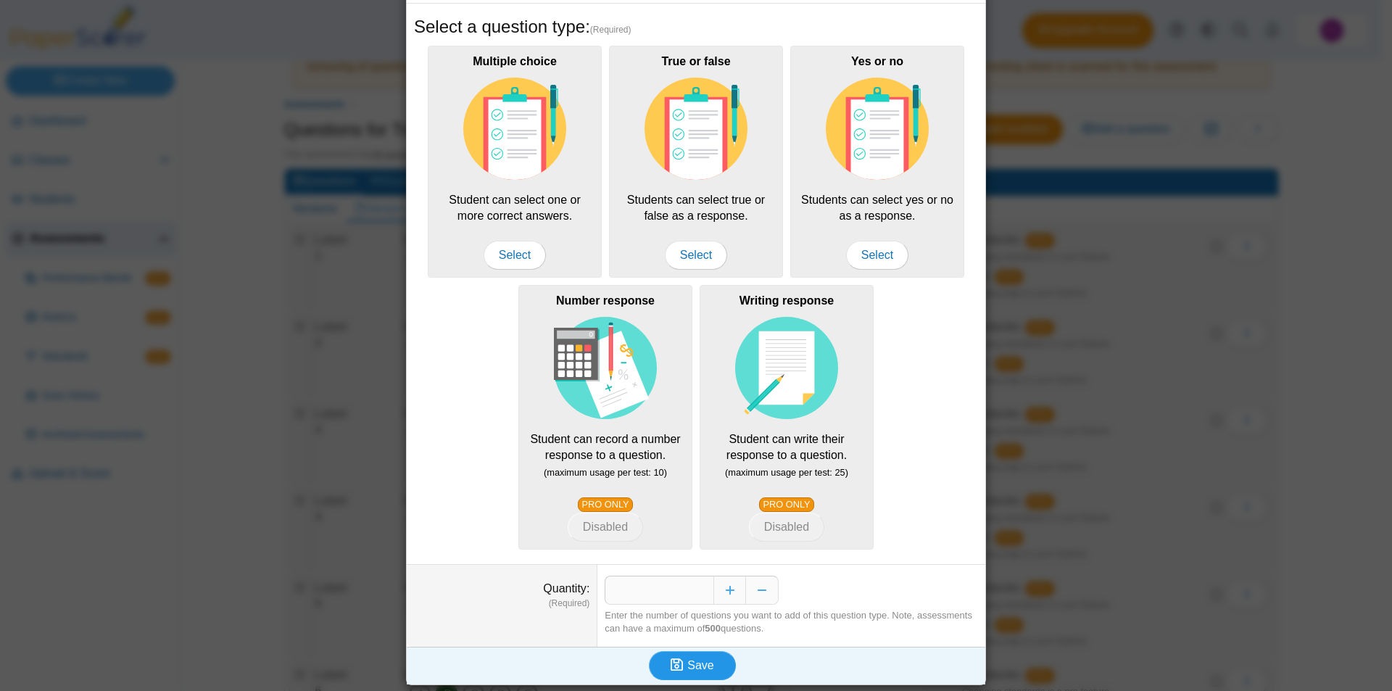
click at [695, 659] on span "Save" at bounding box center [700, 665] width 26 height 12
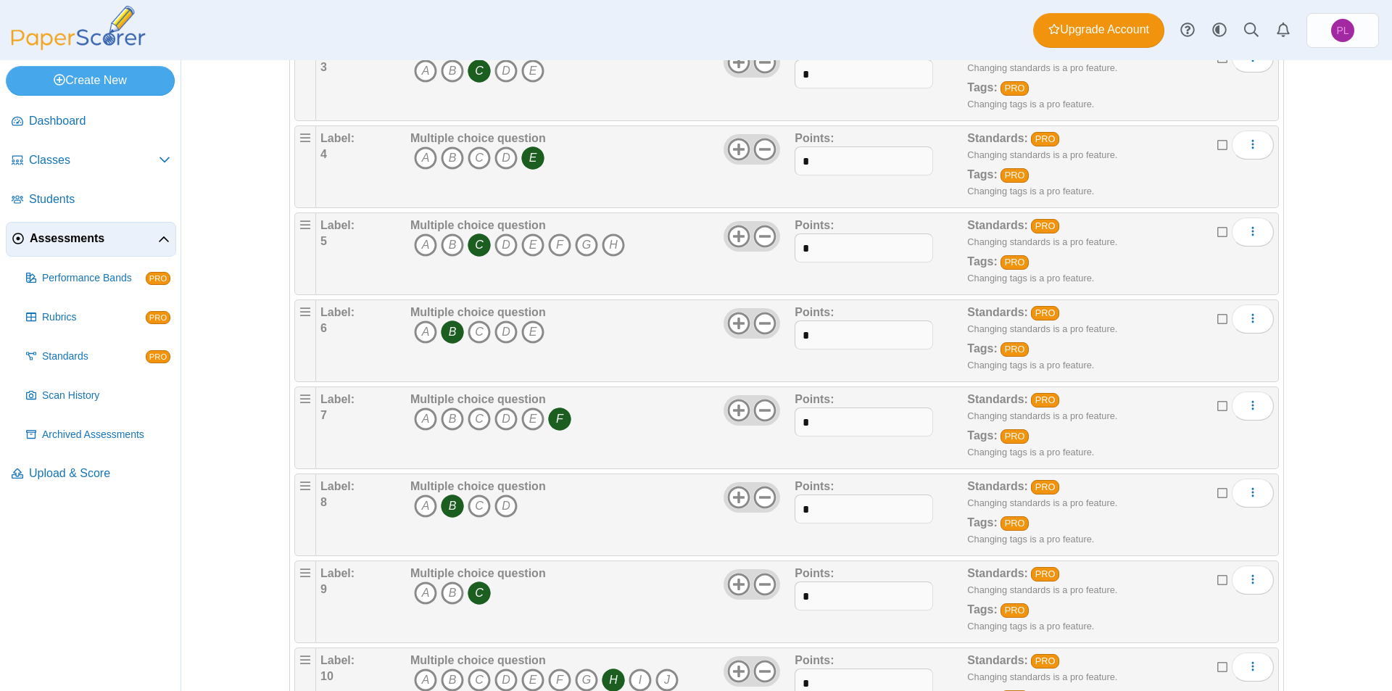
scroll to position [493, 0]
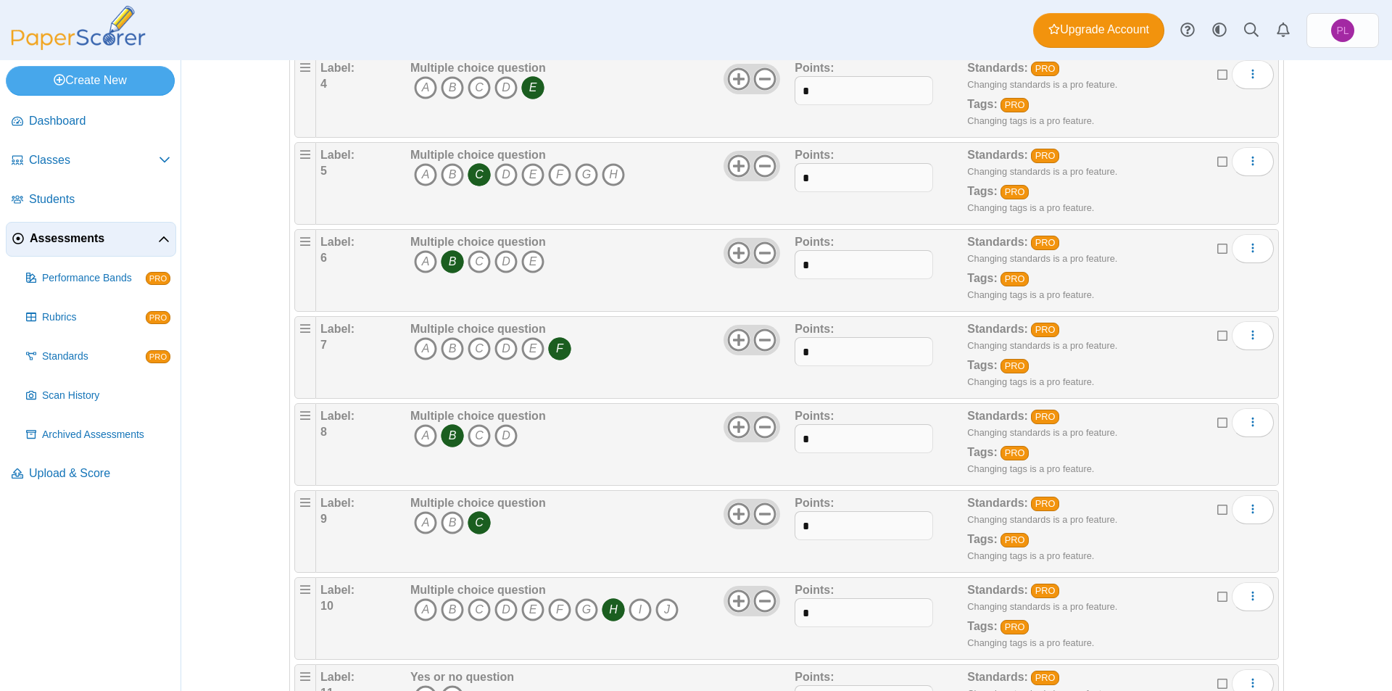
scroll to position [580, 0]
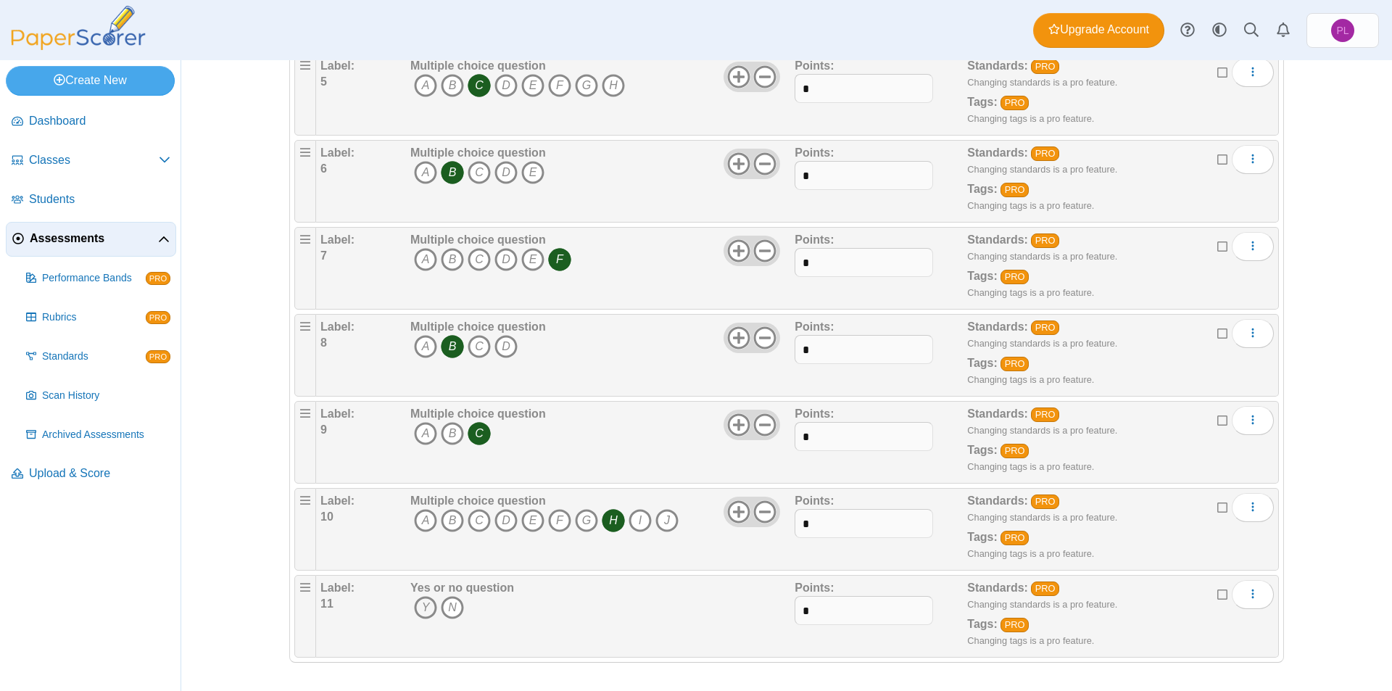
click at [425, 608] on icon "Y" at bounding box center [425, 607] width 23 height 23
drag, startPoint x: 806, startPoint y: 611, endPoint x: 778, endPoint y: 609, distance: 28.3
click at [778, 609] on div "Label: 11 Yes or no question Y N Points: * PRO" at bounding box center [796, 616] width 953 height 73
drag, startPoint x: 858, startPoint y: 523, endPoint x: 783, endPoint y: 521, distance: 74.7
click at [783, 521] on div "Label: 10 Multiple choice question A B C D E F" at bounding box center [796, 529] width 953 height 73
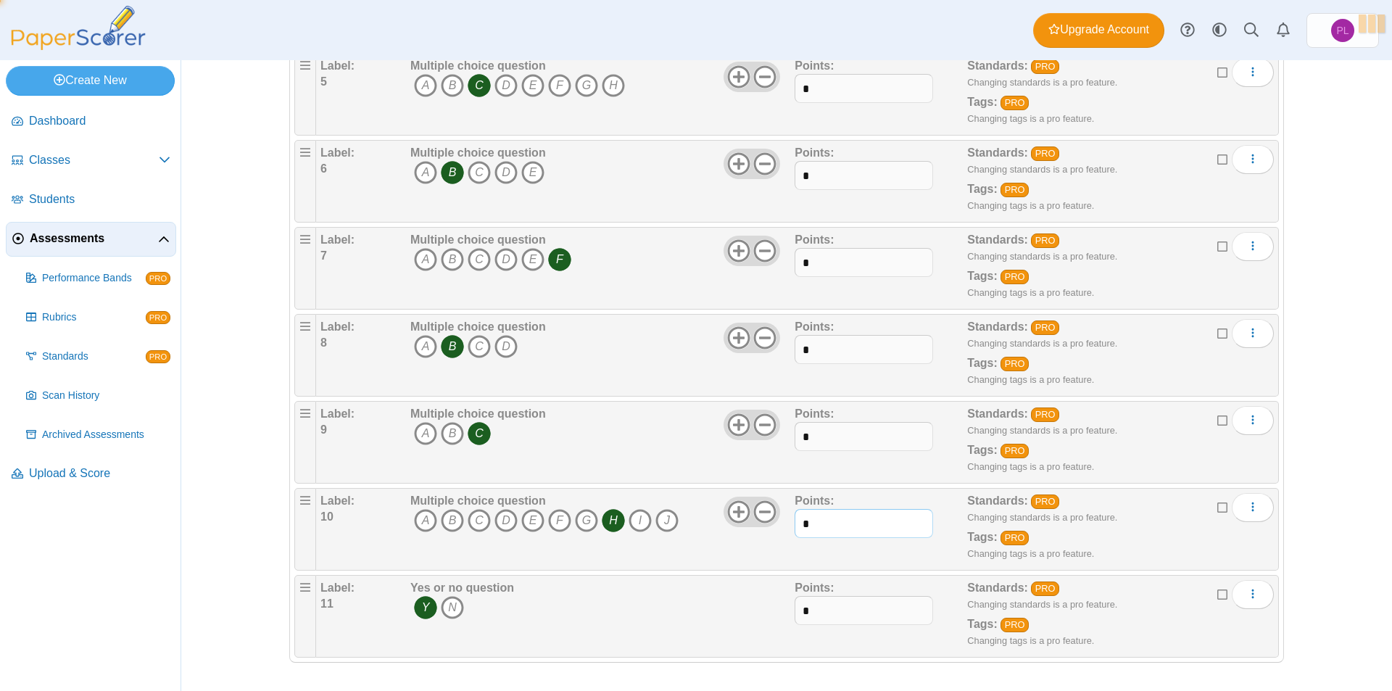
drag, startPoint x: 836, startPoint y: 523, endPoint x: 704, endPoint y: 523, distance: 132.0
click at [687, 524] on div "Label: 10 Multiple choice question A B C D E F" at bounding box center [796, 529] width 953 height 73
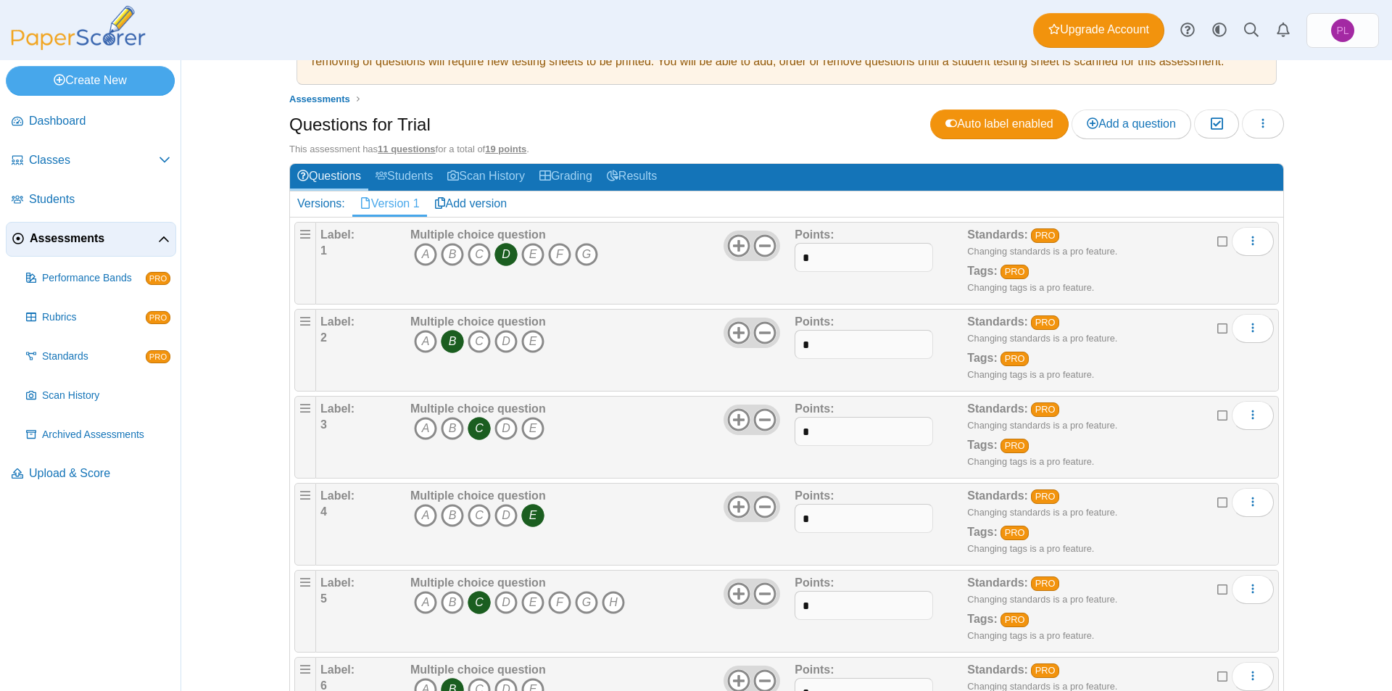
scroll to position [0, 0]
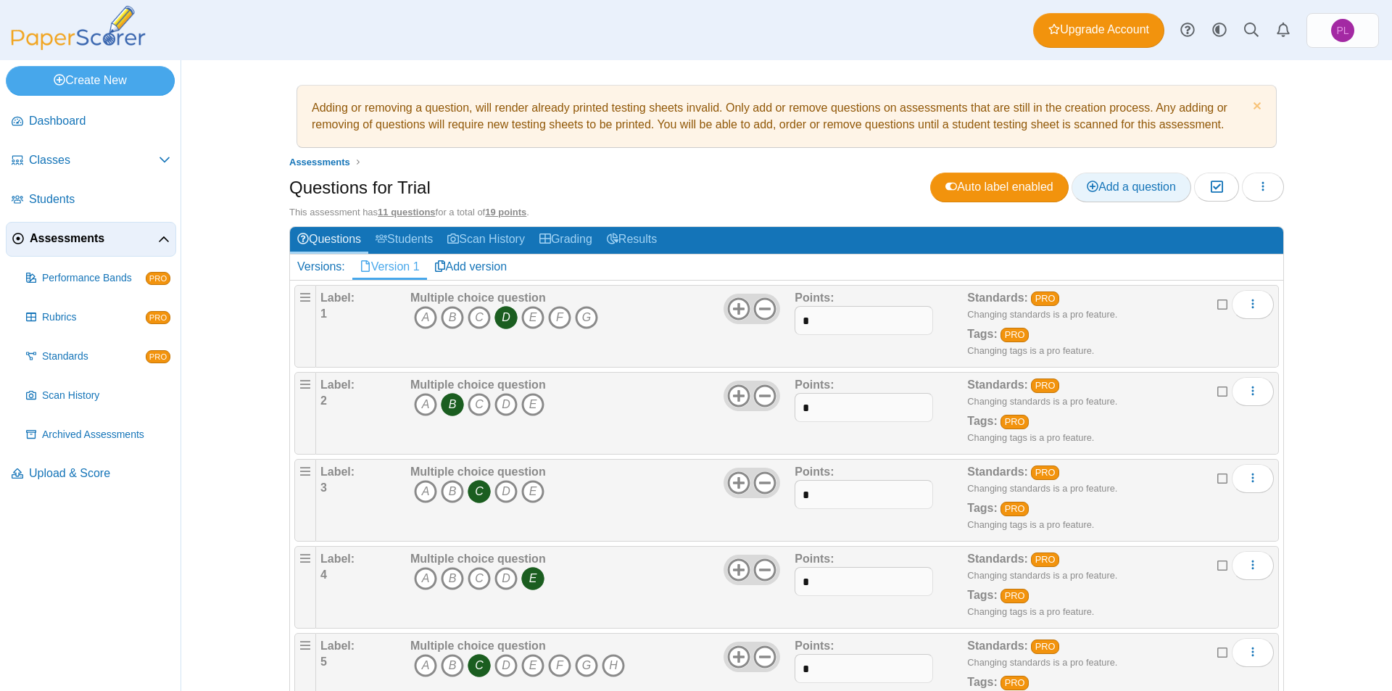
type input "*"
click at [1122, 186] on span "Add a question" at bounding box center [1131, 187] width 89 height 12
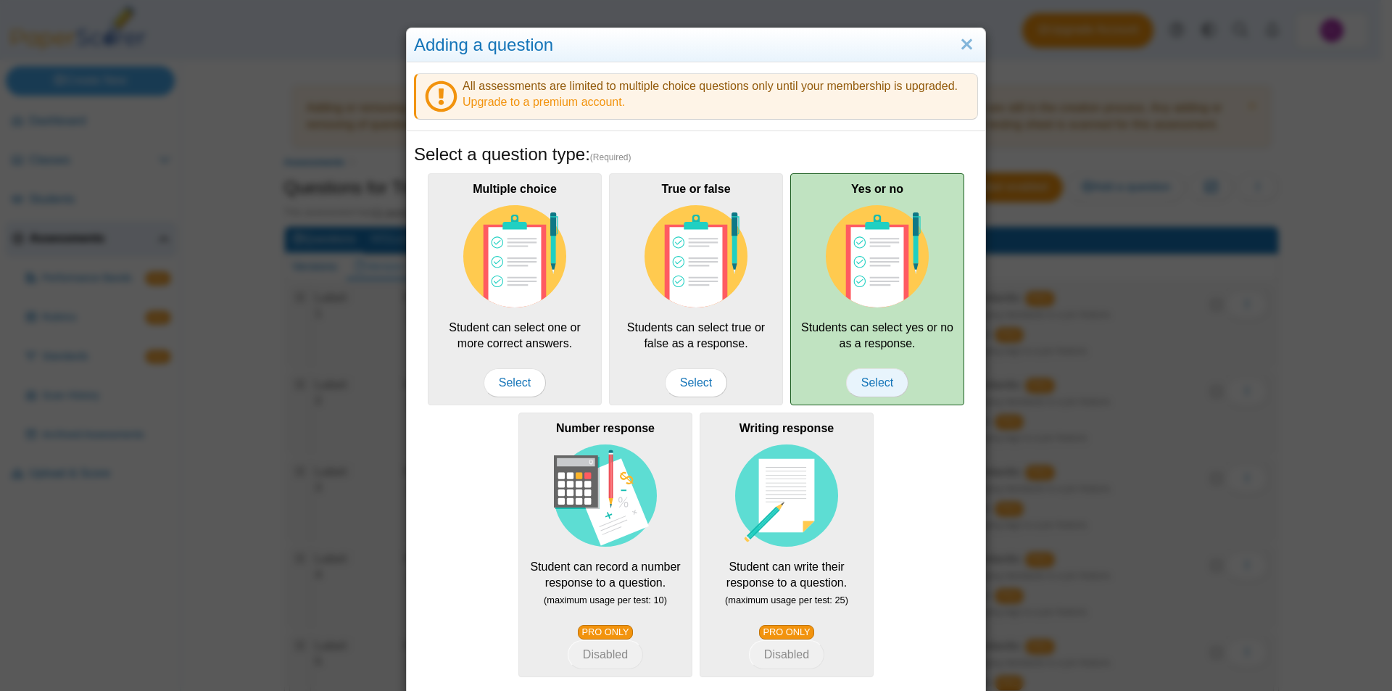
click at [856, 377] on span "Select" at bounding box center [877, 382] width 62 height 29
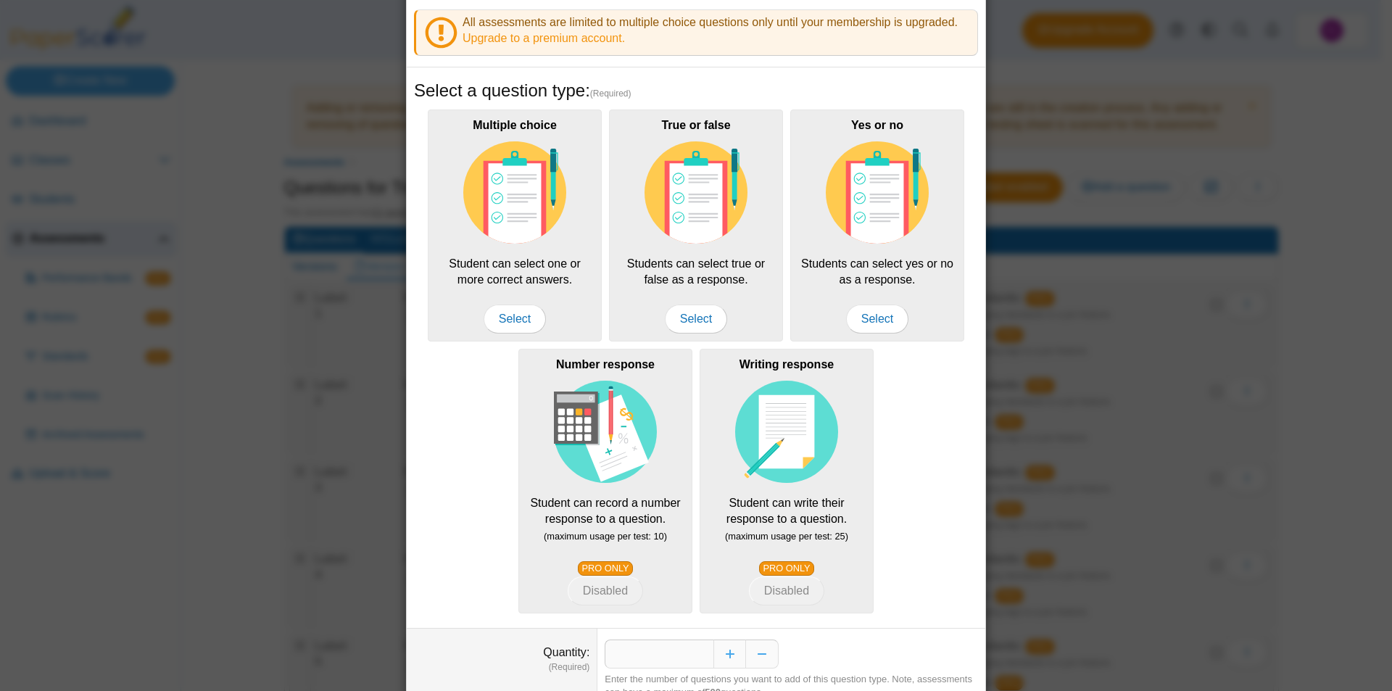
scroll to position [128, 0]
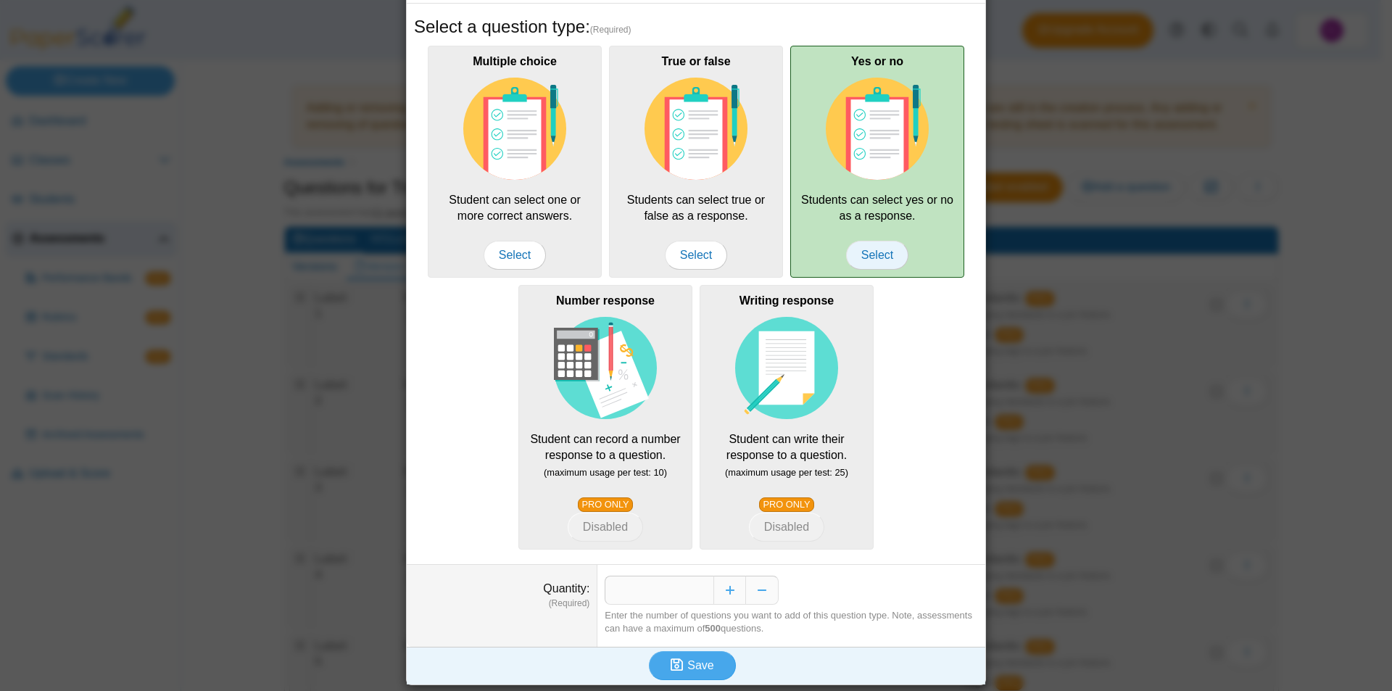
click at [879, 265] on span "Select" at bounding box center [877, 255] width 62 height 29
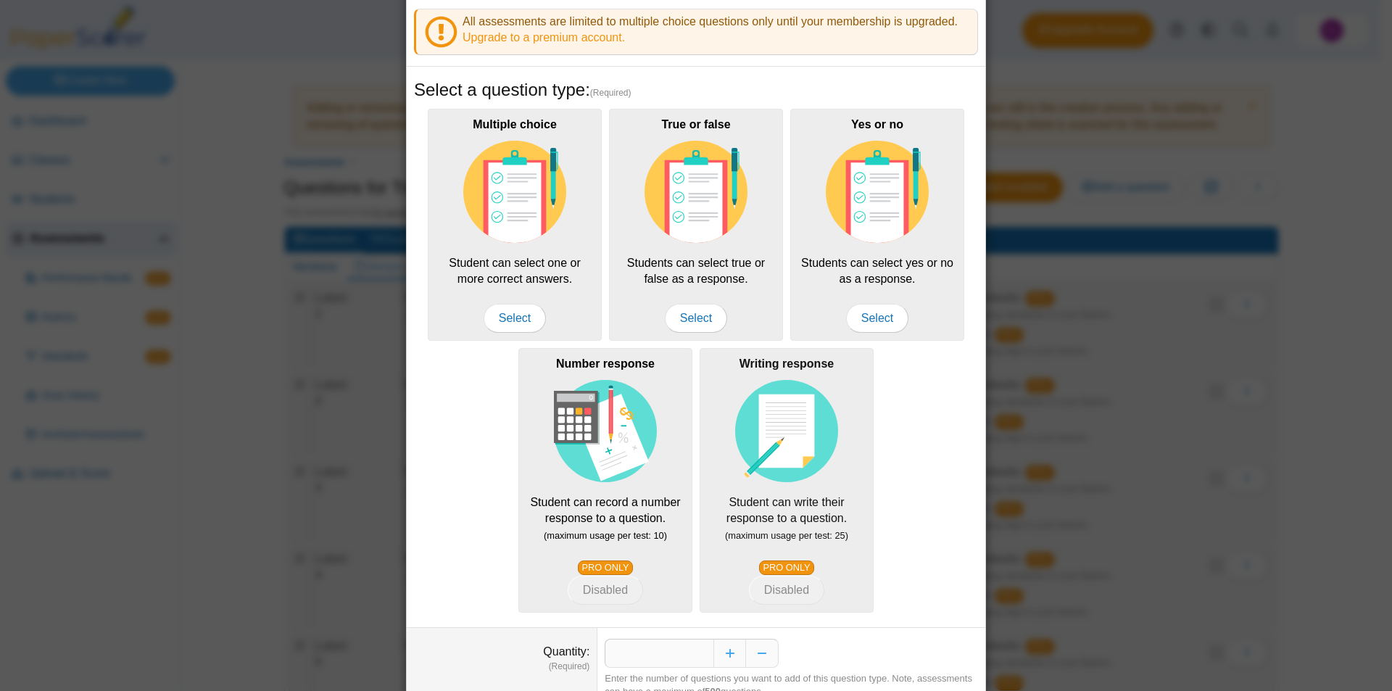
scroll to position [0, 0]
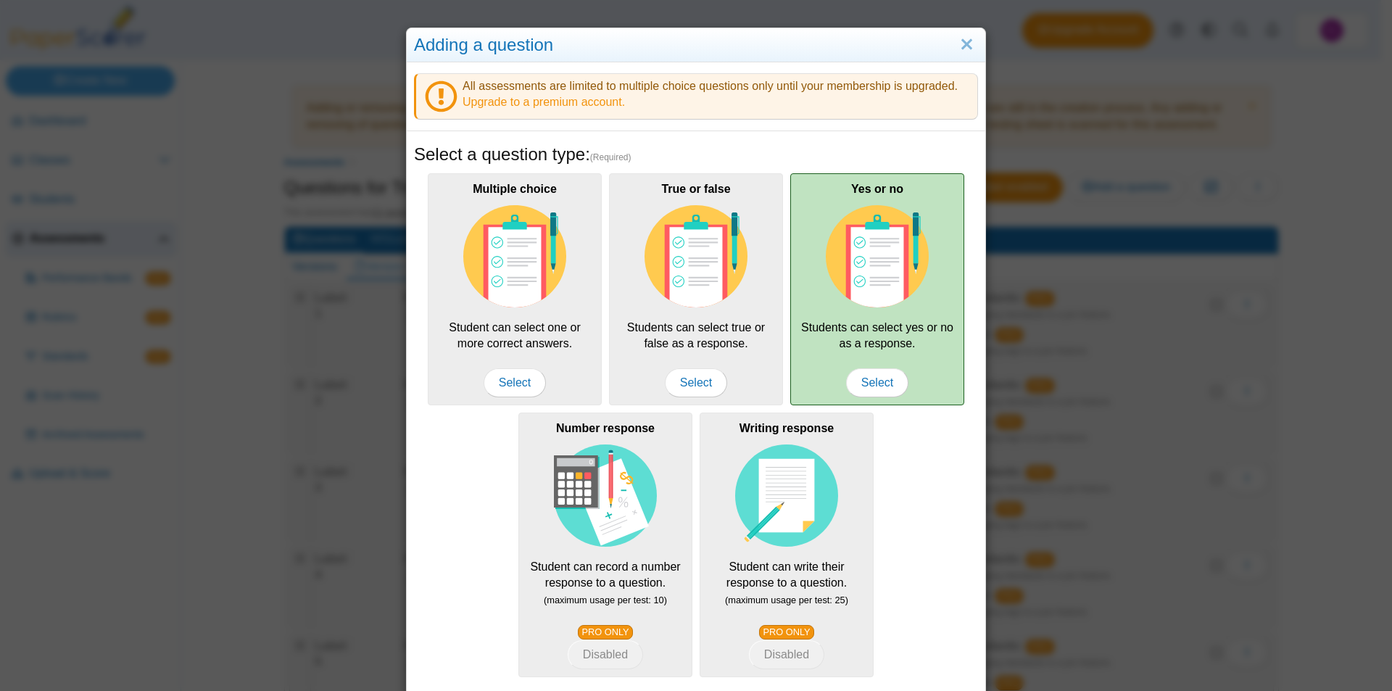
click at [913, 383] on div "Yes or no Students can select yes or no as a response. Select" at bounding box center [877, 289] width 174 height 232
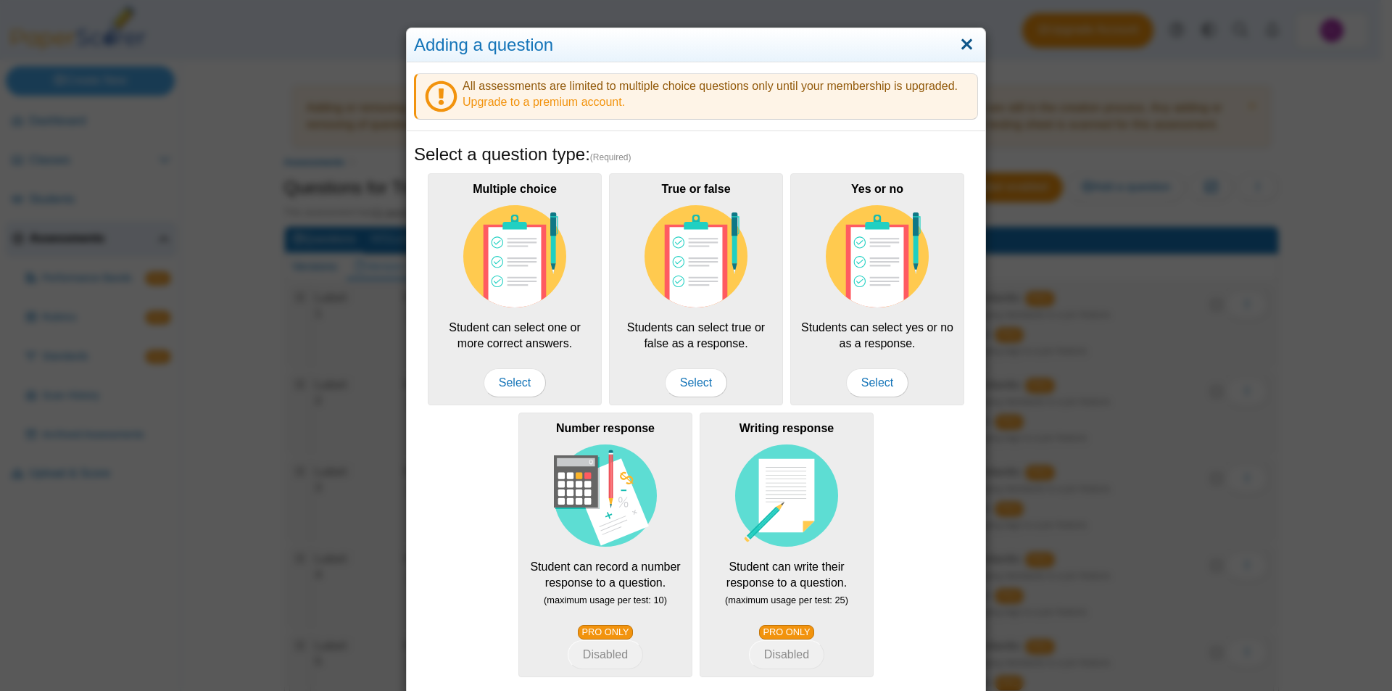
click at [956, 53] on link "Close" at bounding box center [967, 45] width 22 height 25
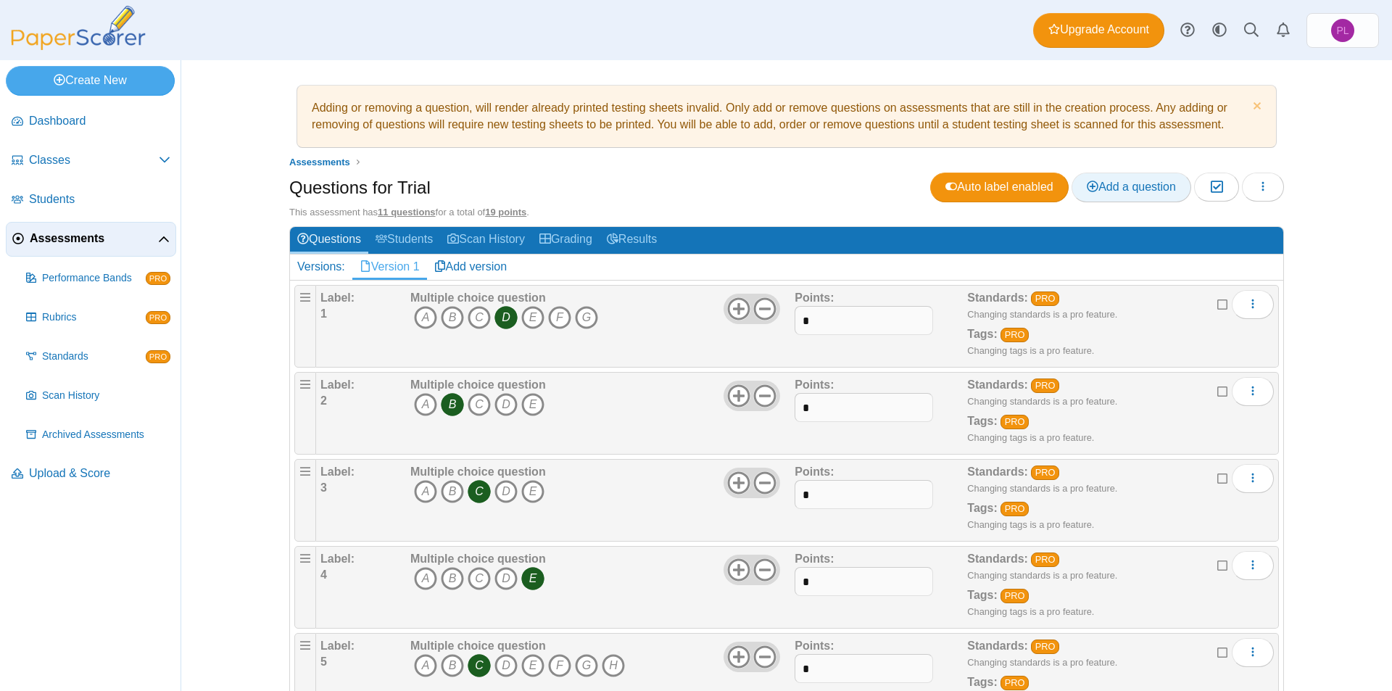
click at [1125, 191] on span "Add a question" at bounding box center [1131, 187] width 89 height 12
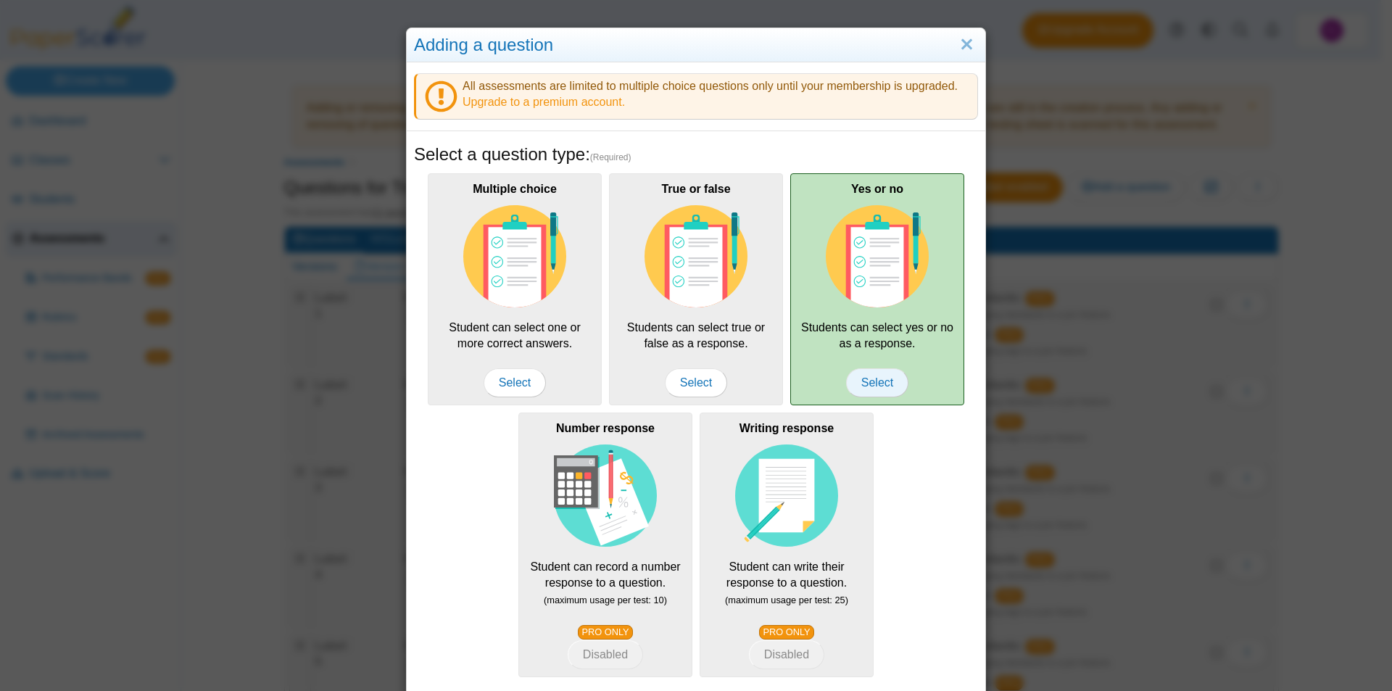
click at [893, 388] on span "Select" at bounding box center [877, 382] width 62 height 29
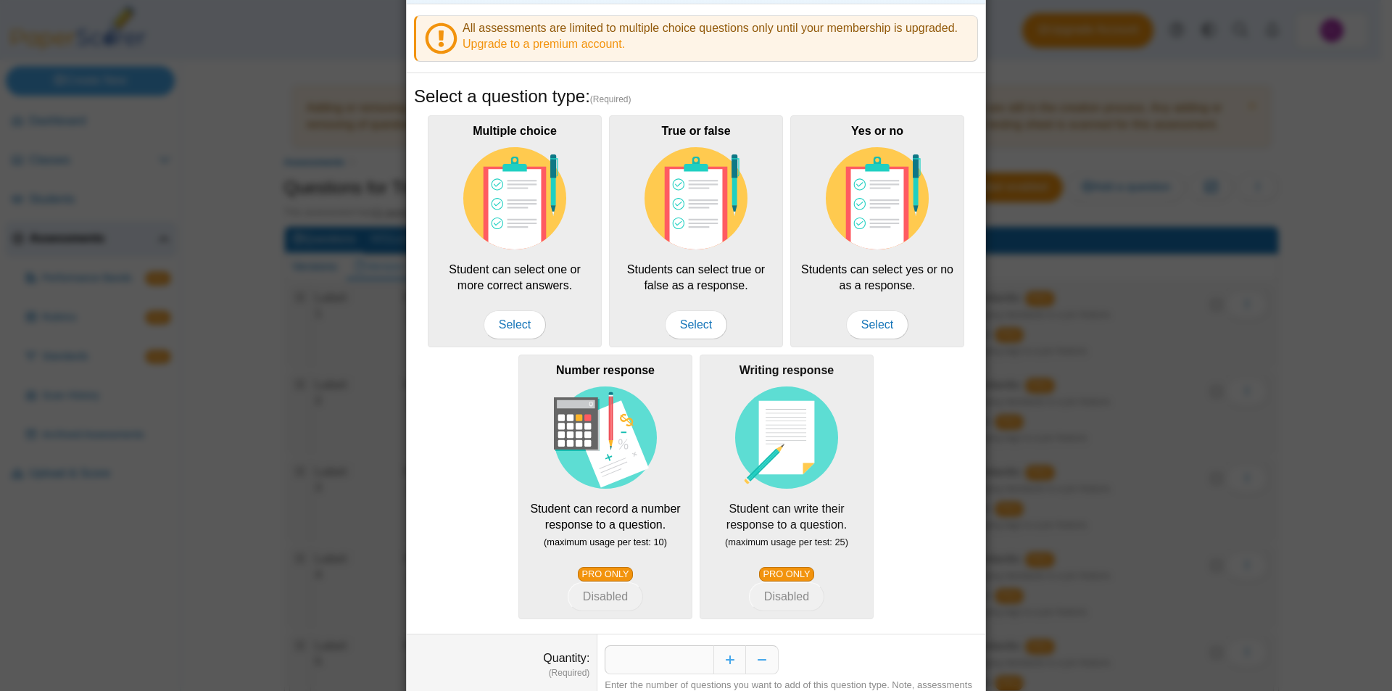
scroll to position [128, 0]
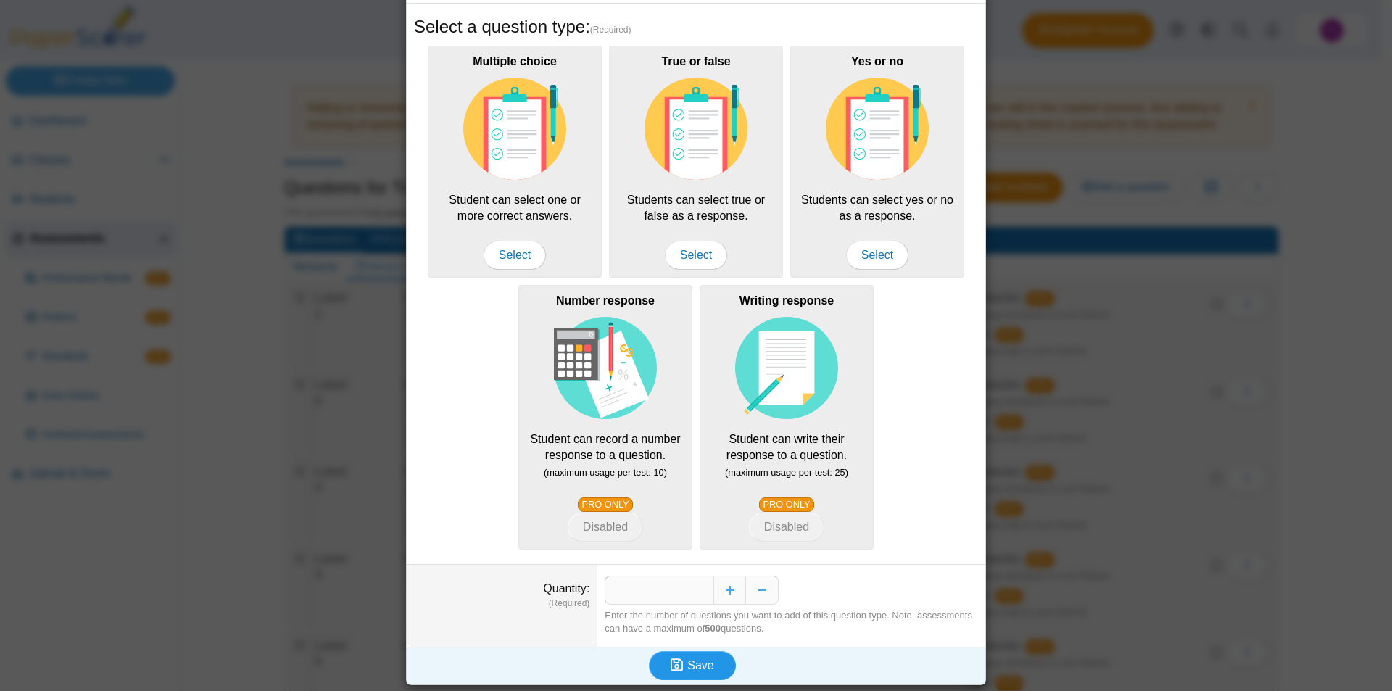
click at [717, 658] on button "Save" at bounding box center [692, 665] width 87 height 29
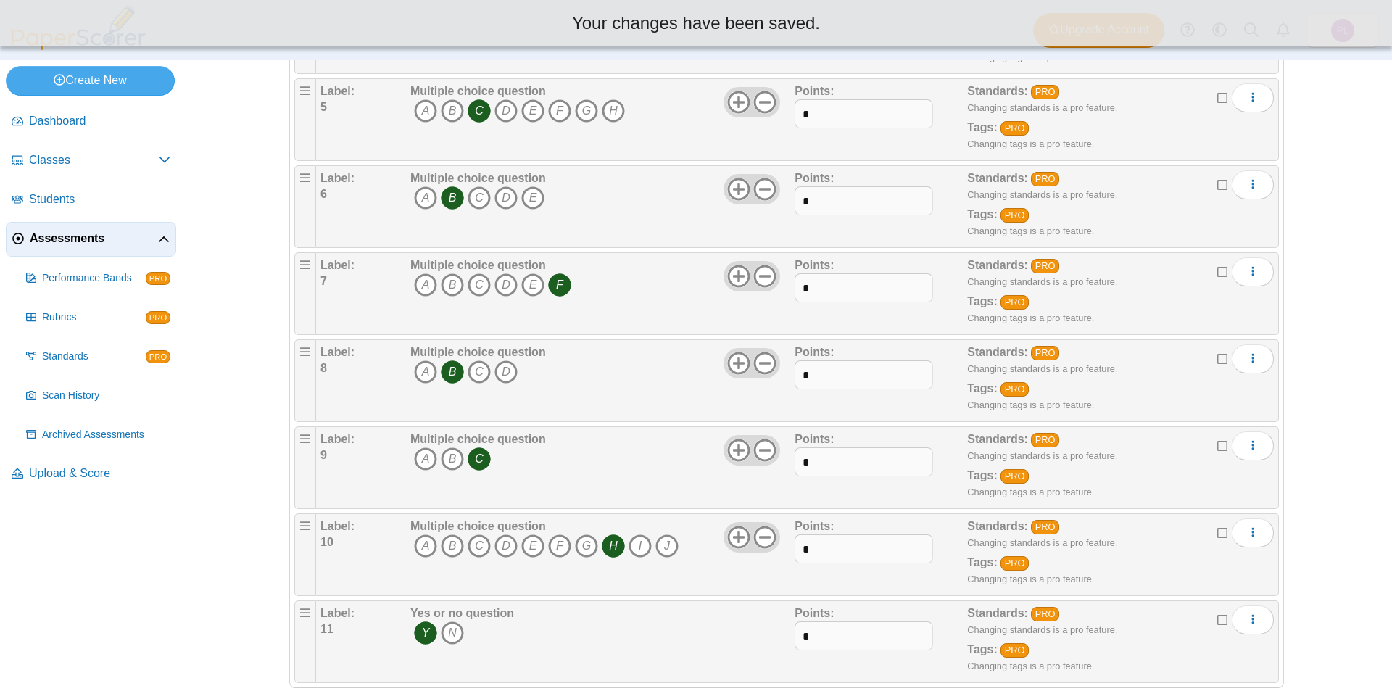
scroll to position [580, 0]
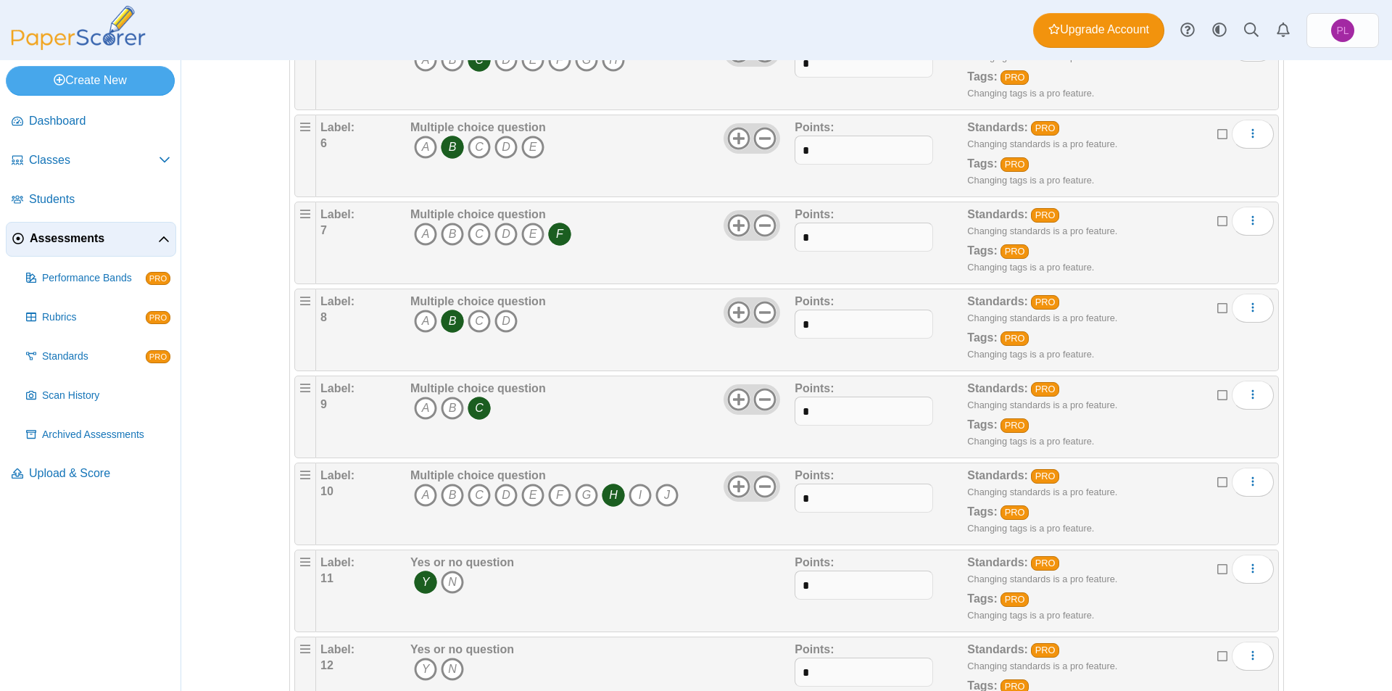
scroll to position [667, 0]
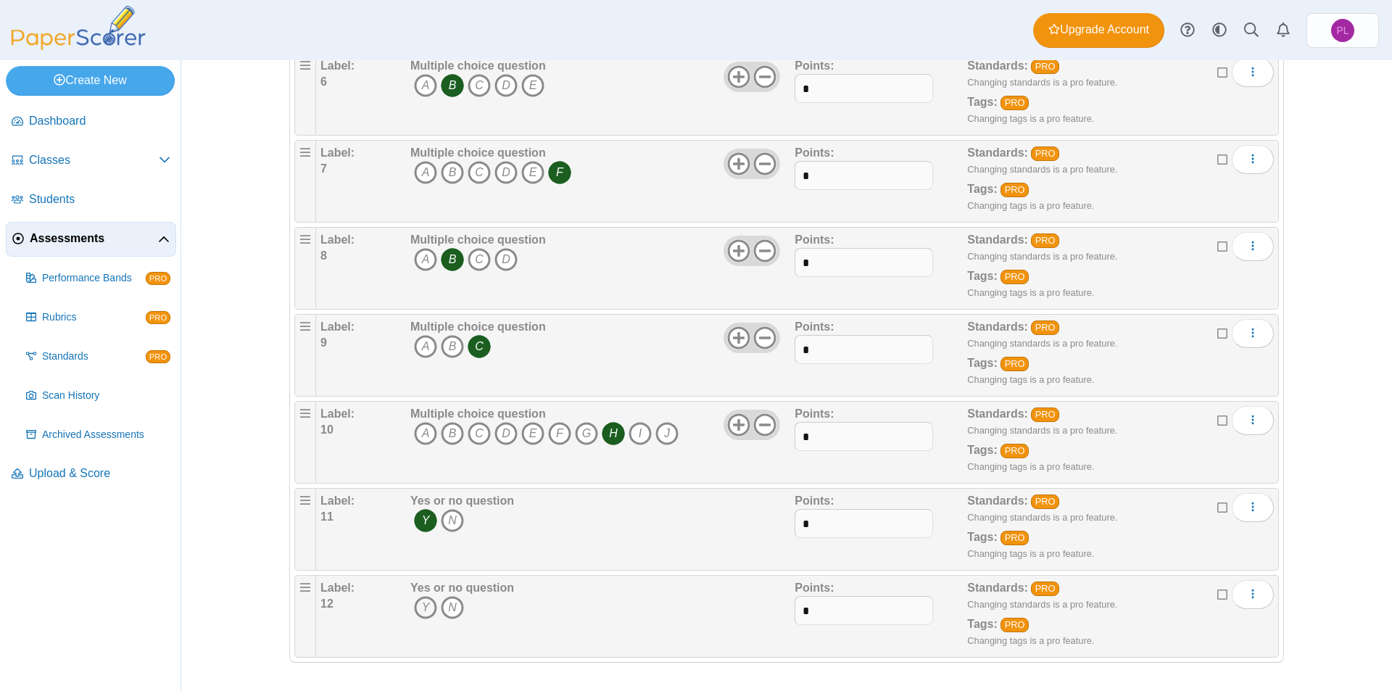
click at [429, 608] on icon "Y" at bounding box center [425, 607] width 23 height 23
drag, startPoint x: 1331, startPoint y: 249, endPoint x: 1320, endPoint y: 249, distance: 10.9
click at [1331, 249] on div "Adding or removing a question, will render already printed testing sheets inval…" at bounding box center [786, 375] width 1211 height 631
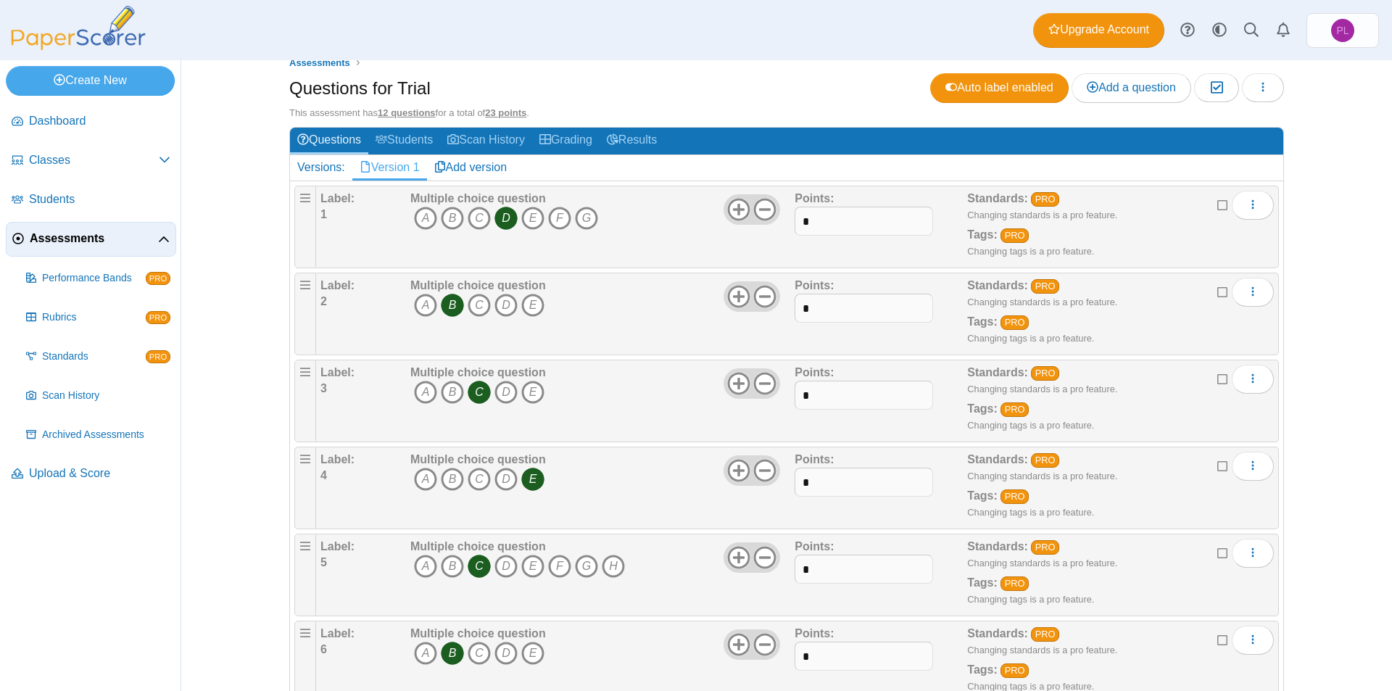
scroll to position [0, 0]
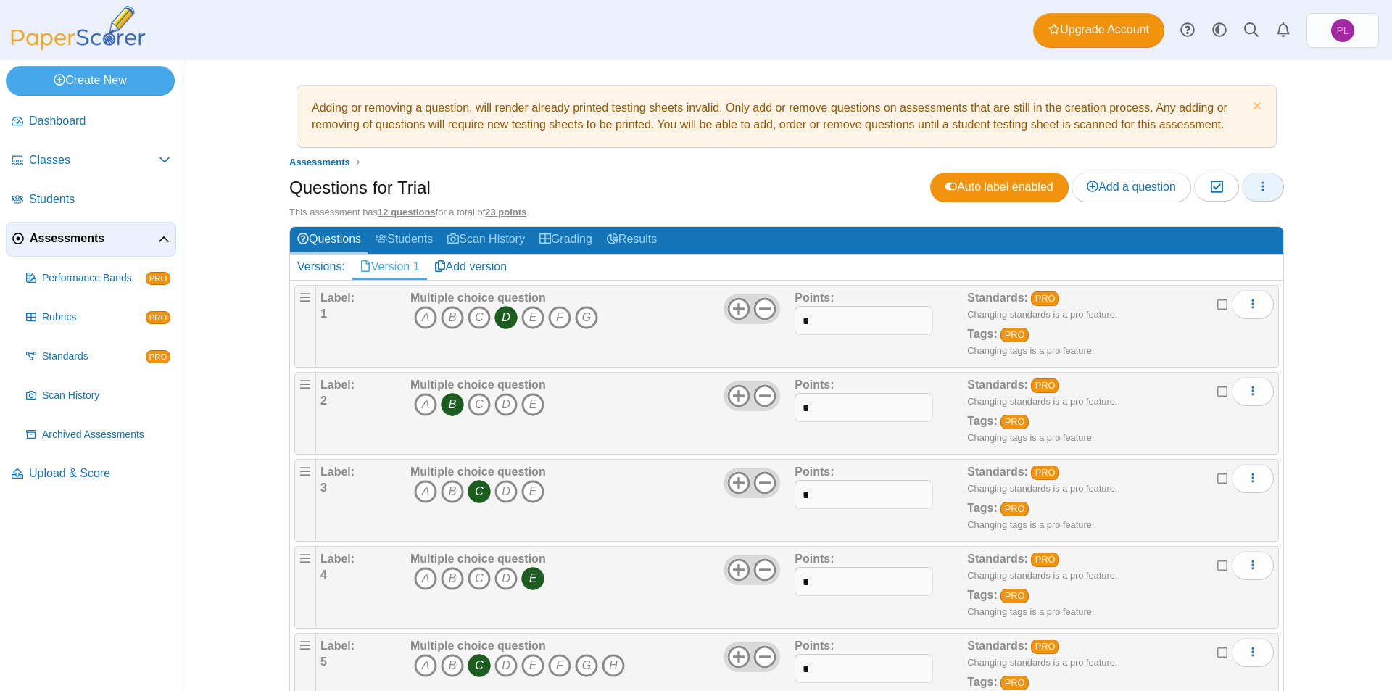
click at [1259, 190] on icon "button" at bounding box center [1263, 187] width 12 height 12
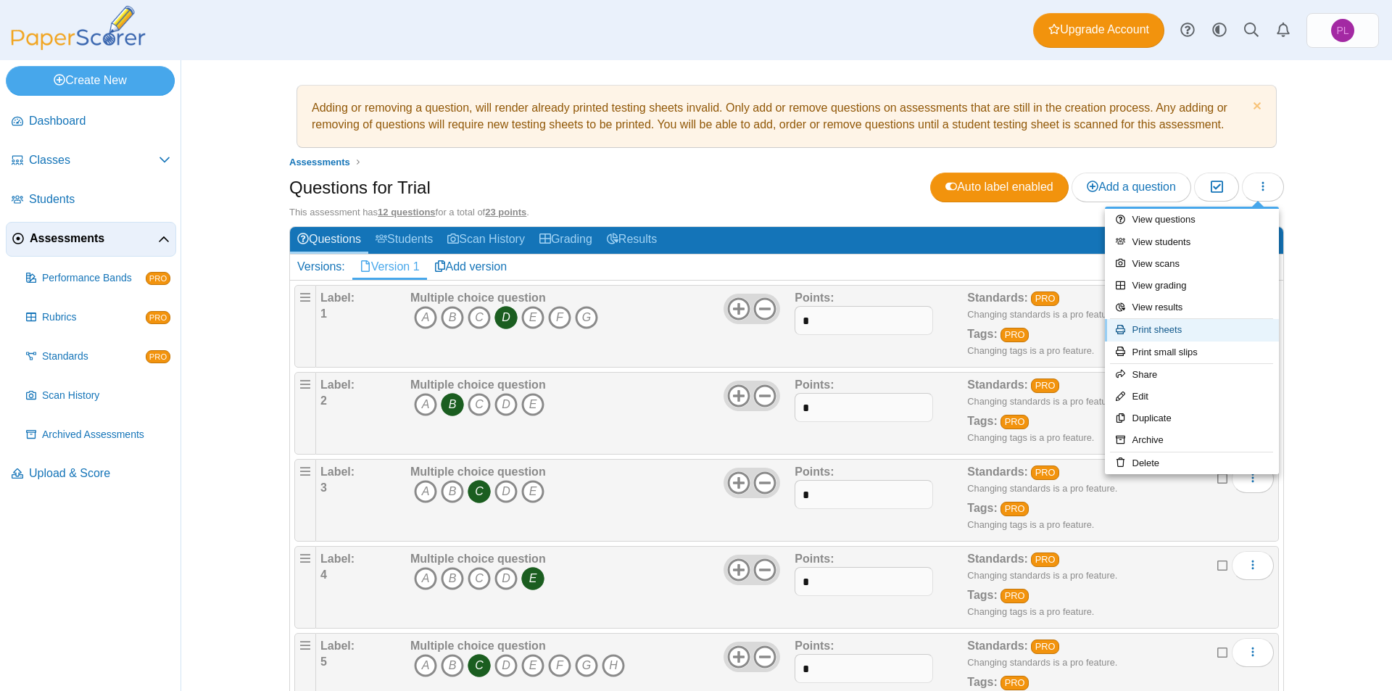
click at [1204, 334] on link "Print sheets" at bounding box center [1192, 330] width 174 height 22
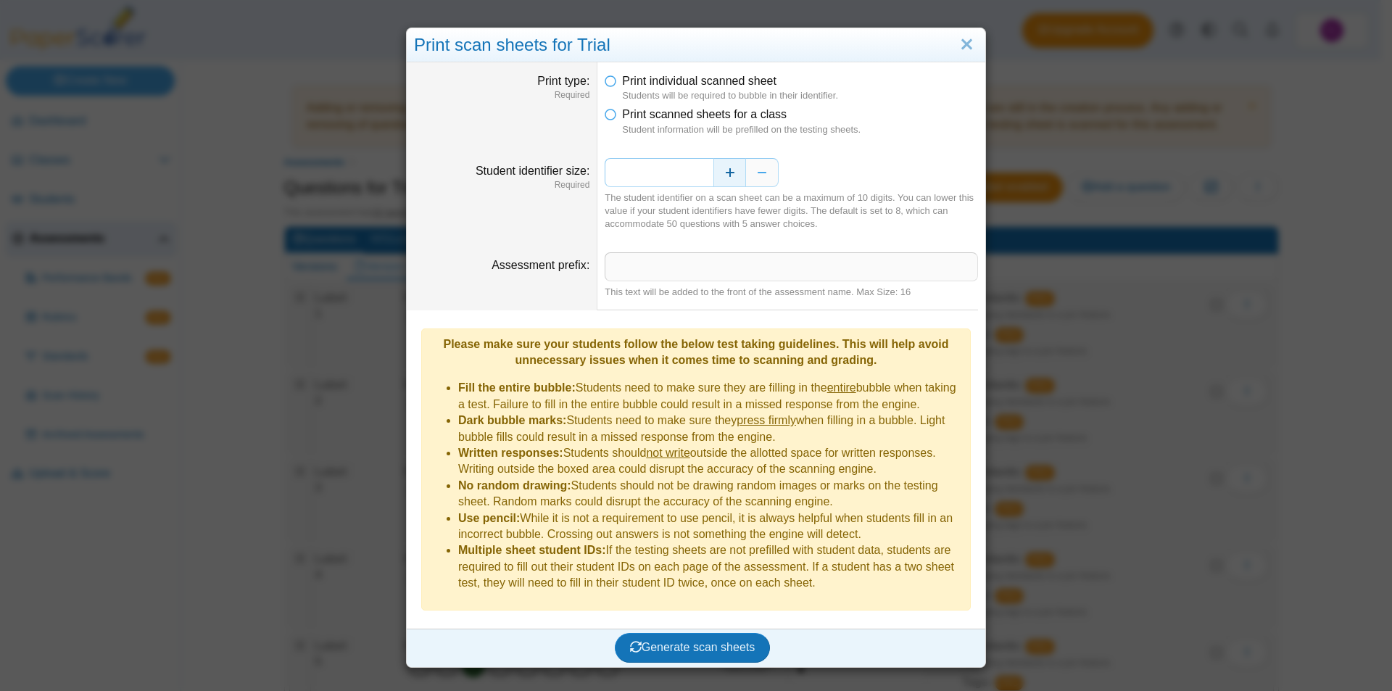
drag, startPoint x: 669, startPoint y: 173, endPoint x: 708, endPoint y: 175, distance: 39.9
click at [708, 175] on div "*" at bounding box center [791, 172] width 373 height 29
type input "*"
click at [715, 641] on span "Generate scan sheets" at bounding box center [692, 647] width 125 height 12
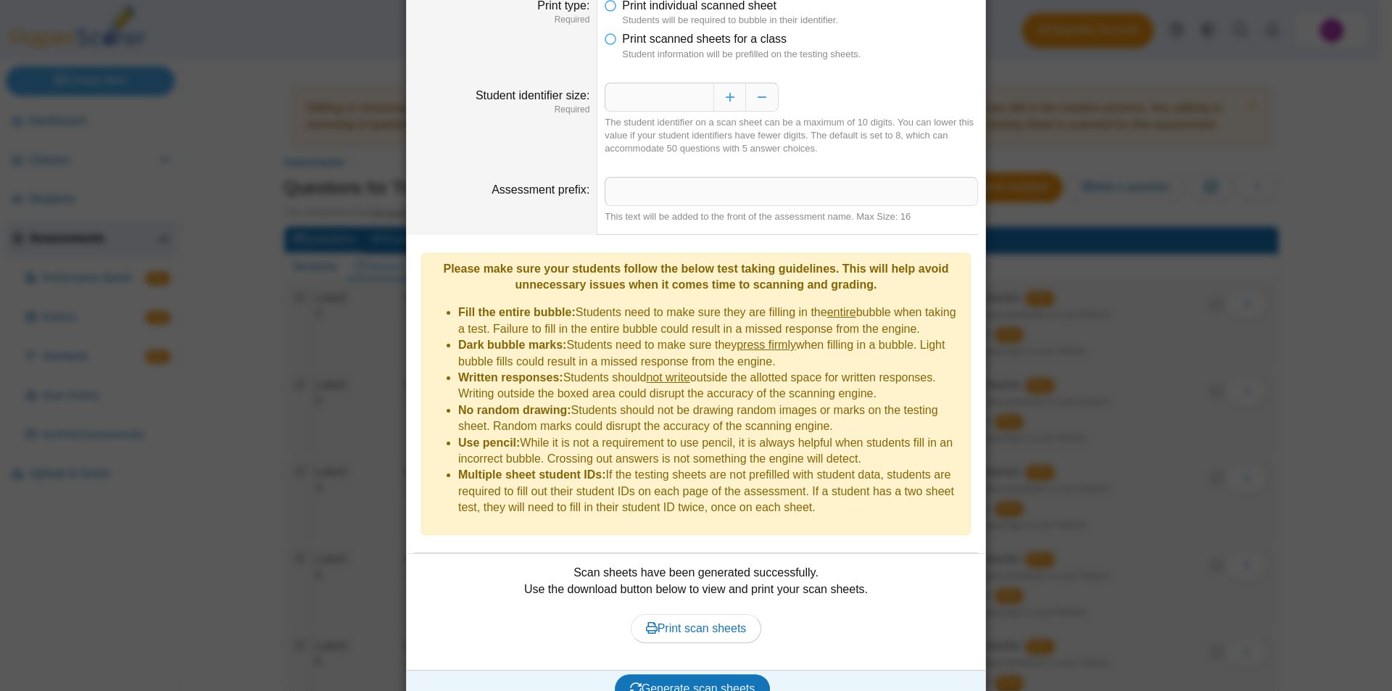
scroll to position [78, 0]
click at [730, 620] on span "Print scan sheets" at bounding box center [696, 626] width 101 height 12
click at [1307, 373] on div "**********" at bounding box center [696, 345] width 1392 height 691
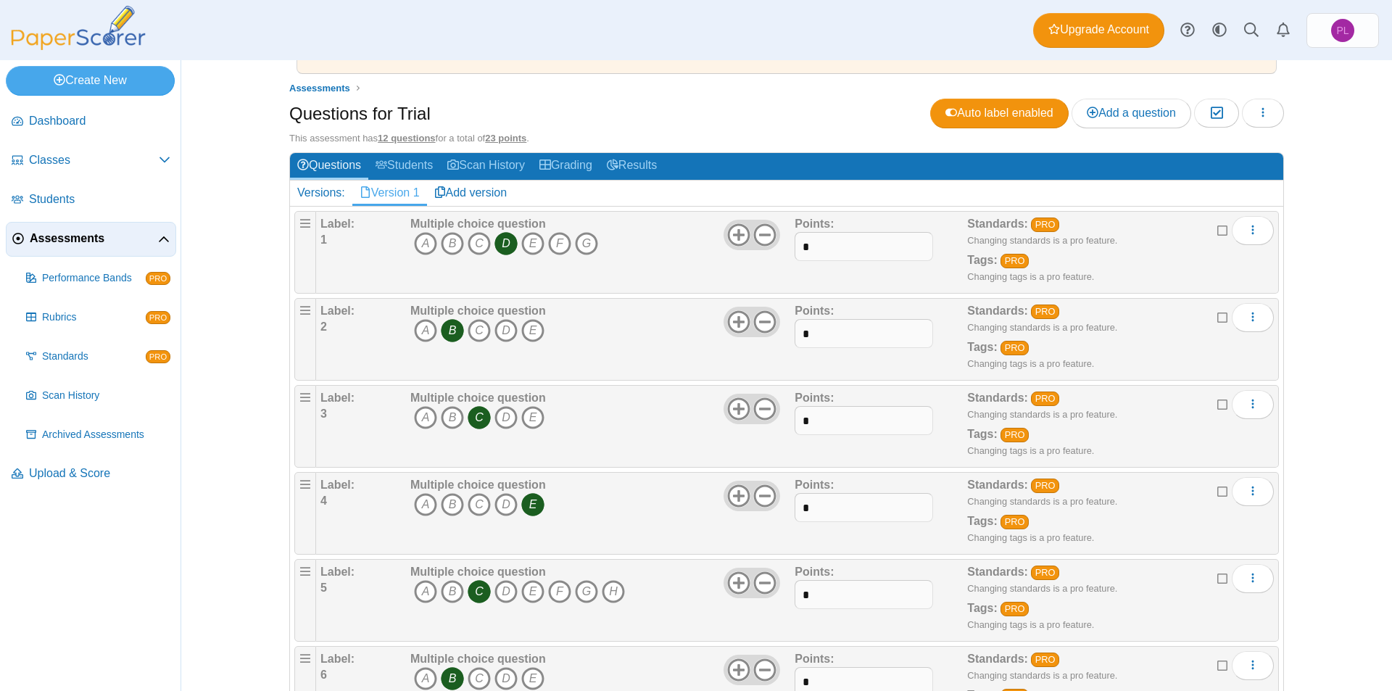
scroll to position [0, 0]
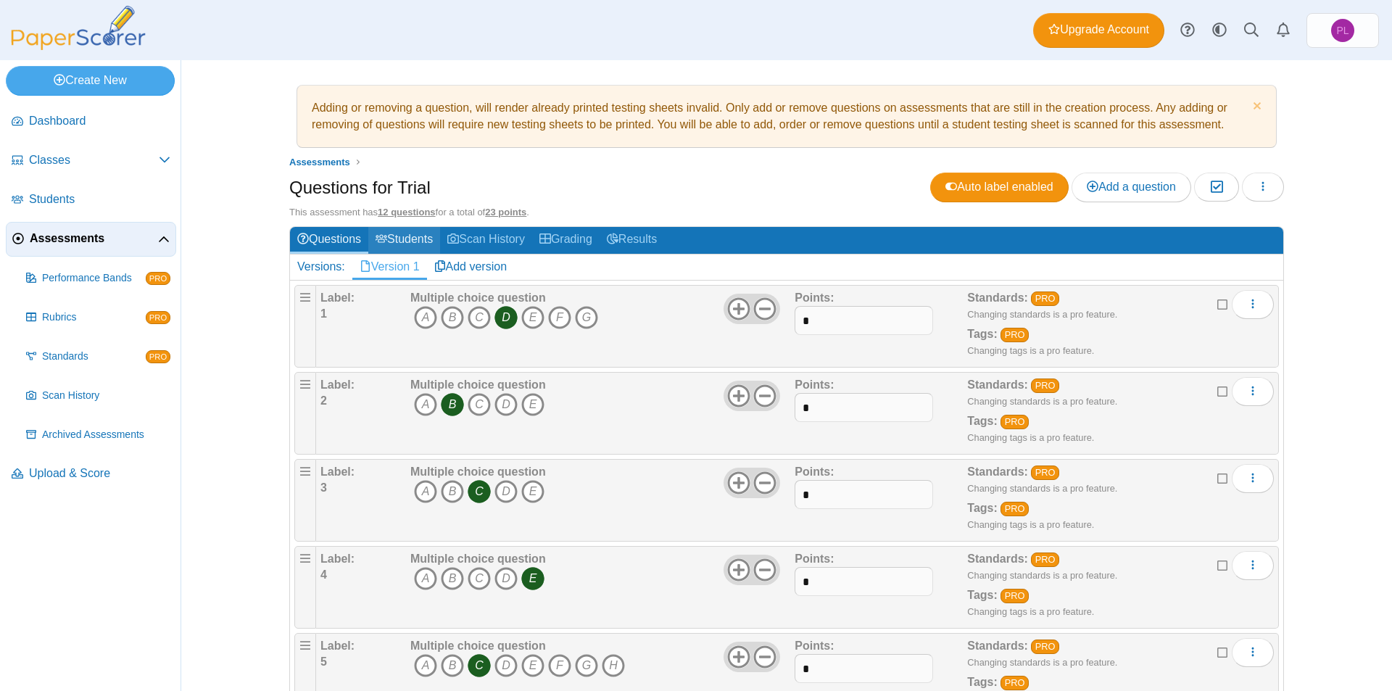
click at [415, 236] on link "Students" at bounding box center [404, 240] width 72 height 27
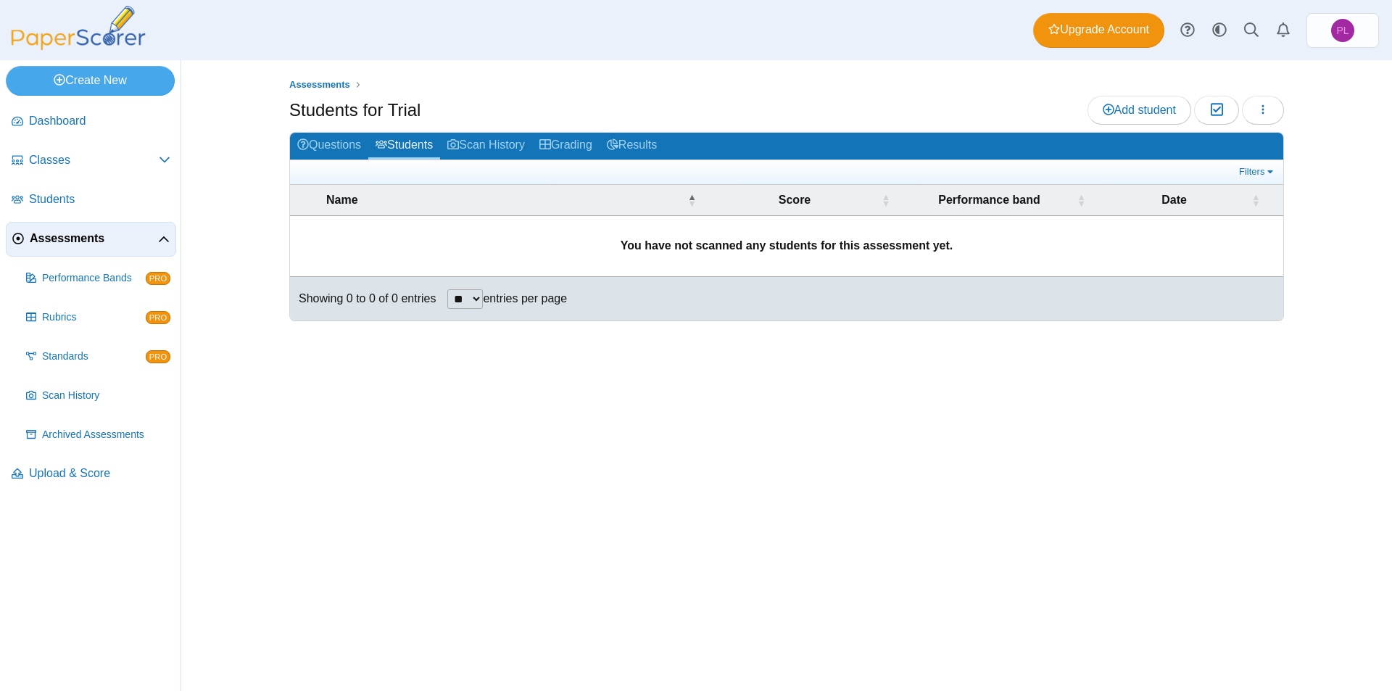
click at [1333, 476] on div "Assessments Students for Trial Add student Moderation 0 Loading… **" at bounding box center [786, 375] width 1211 height 631
click at [340, 146] on link "Questions" at bounding box center [329, 146] width 78 height 27
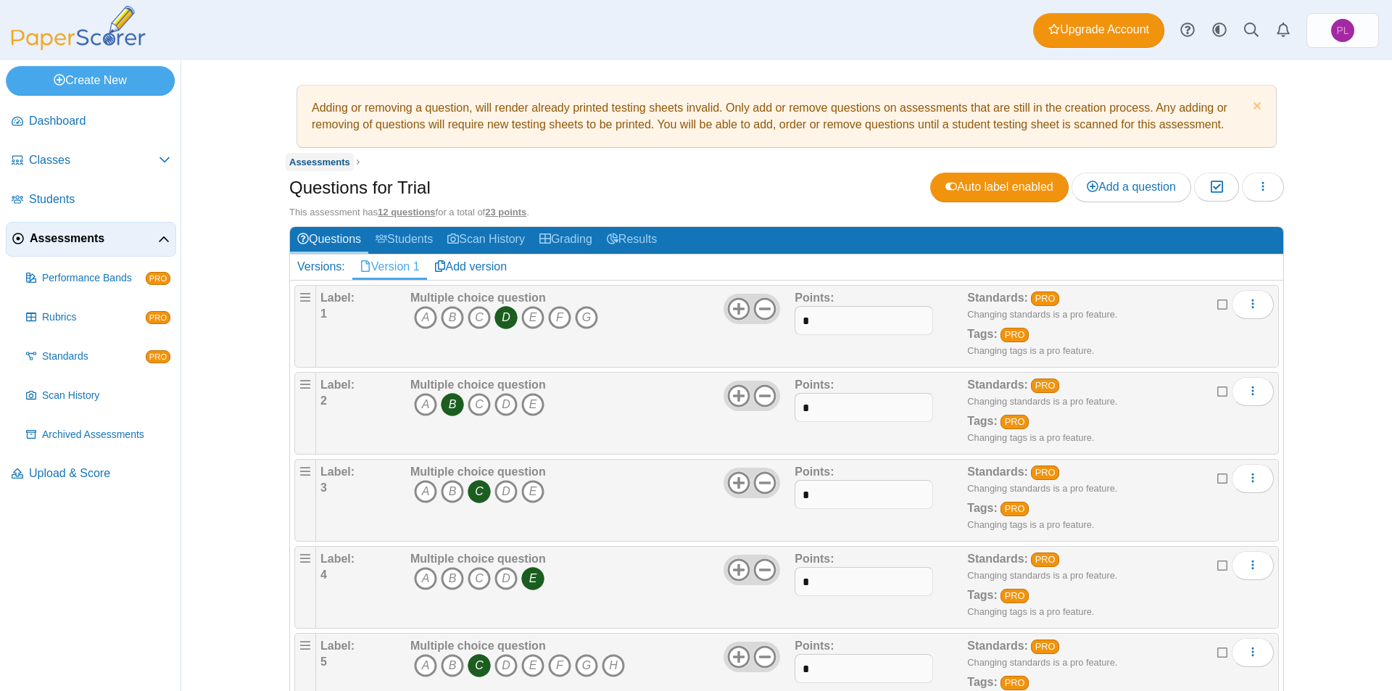
click at [322, 167] on link "Assessments" at bounding box center [320, 162] width 68 height 18
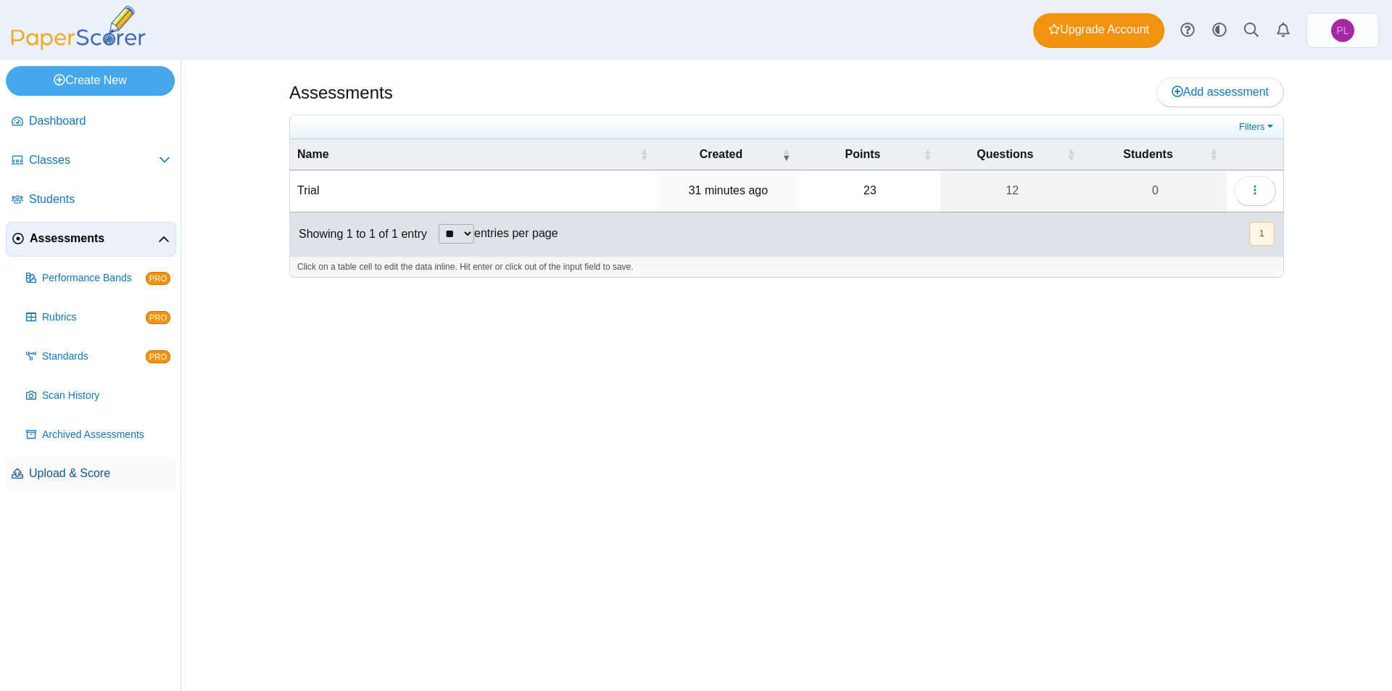
click at [101, 486] on link "Upload & Score" at bounding box center [91, 474] width 170 height 35
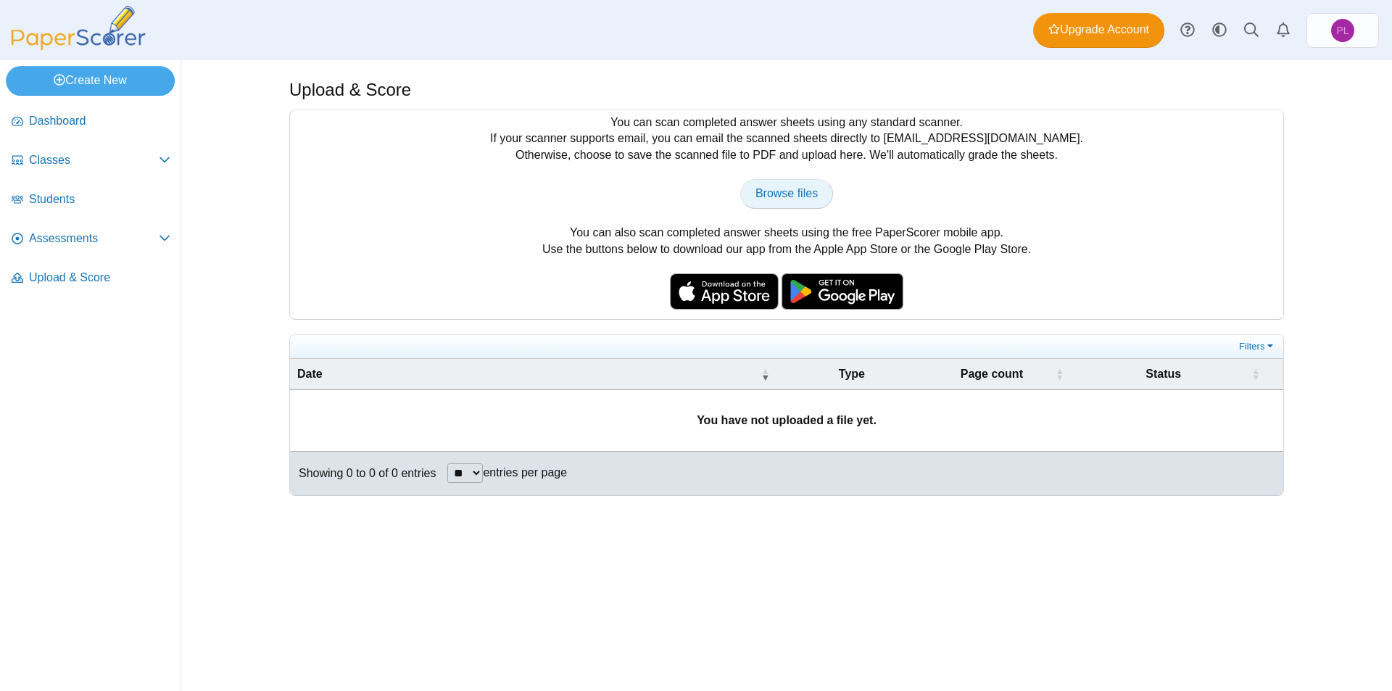
click at [792, 191] on span "Browse files" at bounding box center [787, 193] width 62 height 12
type input "**********"
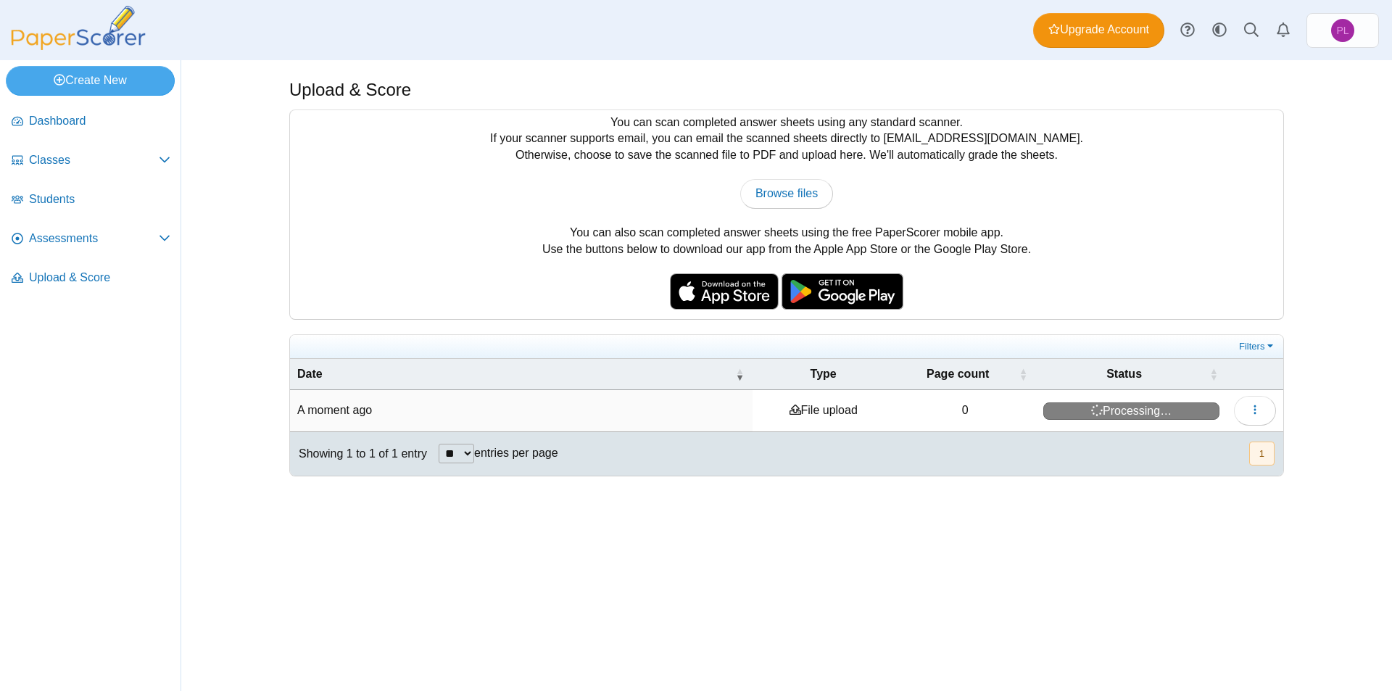
click at [1317, 311] on div "Upload & Score You can scan completed answer sheets using any standard scanner.…" at bounding box center [787, 375] width 1088 height 631
